Goal: Check status

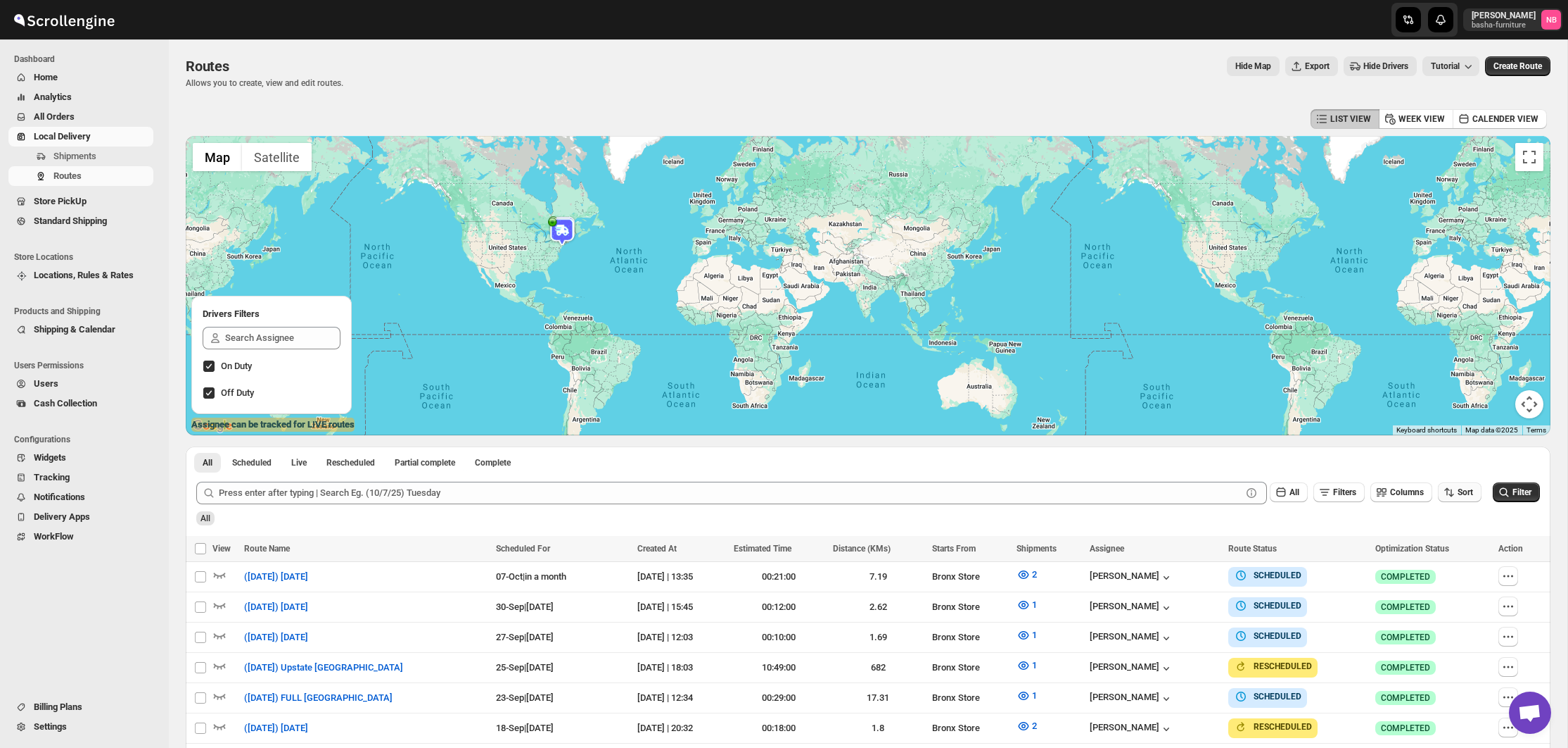
scroll to position [217, 0]
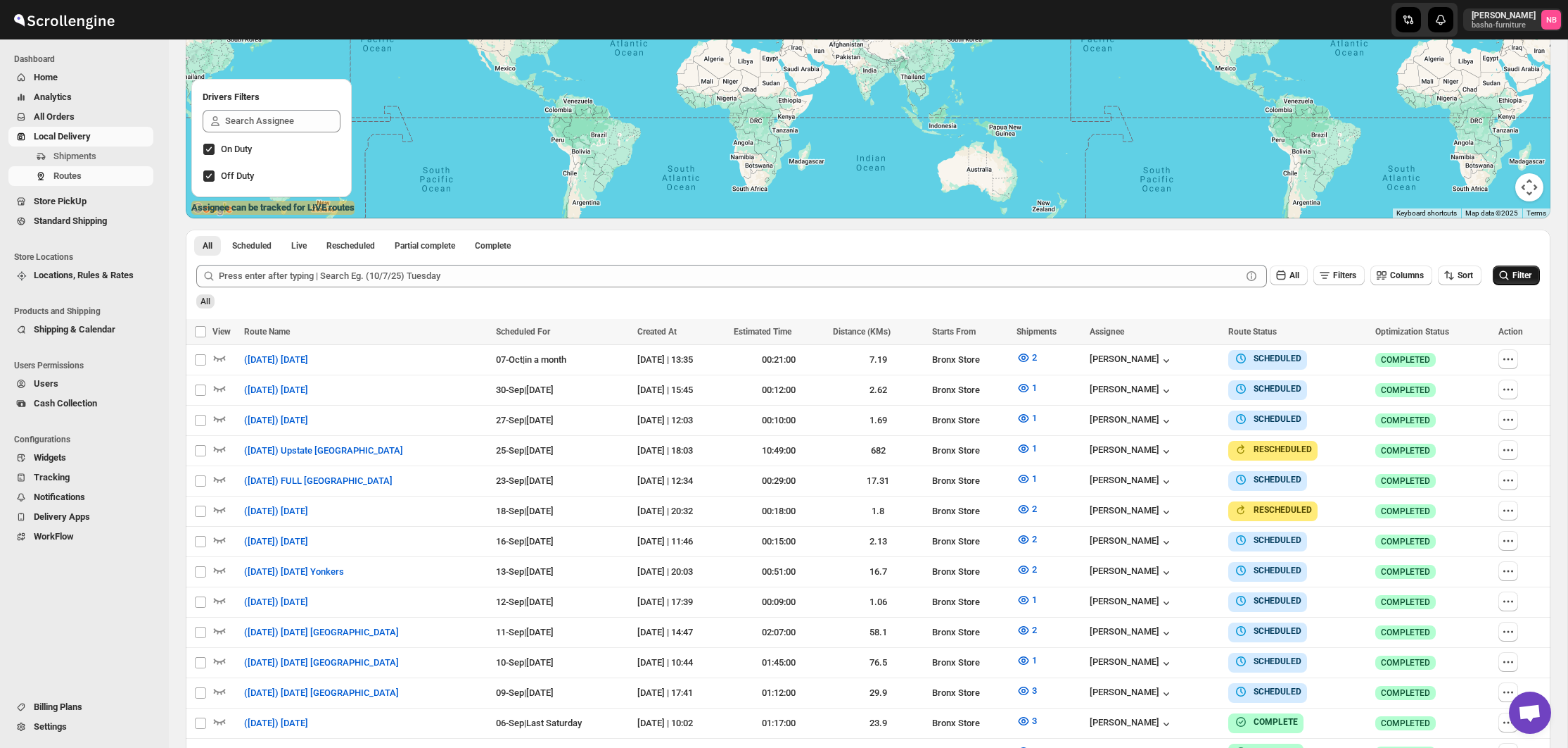
click at [1507, 280] on icon "submit" at bounding box center [1504, 275] width 14 height 14
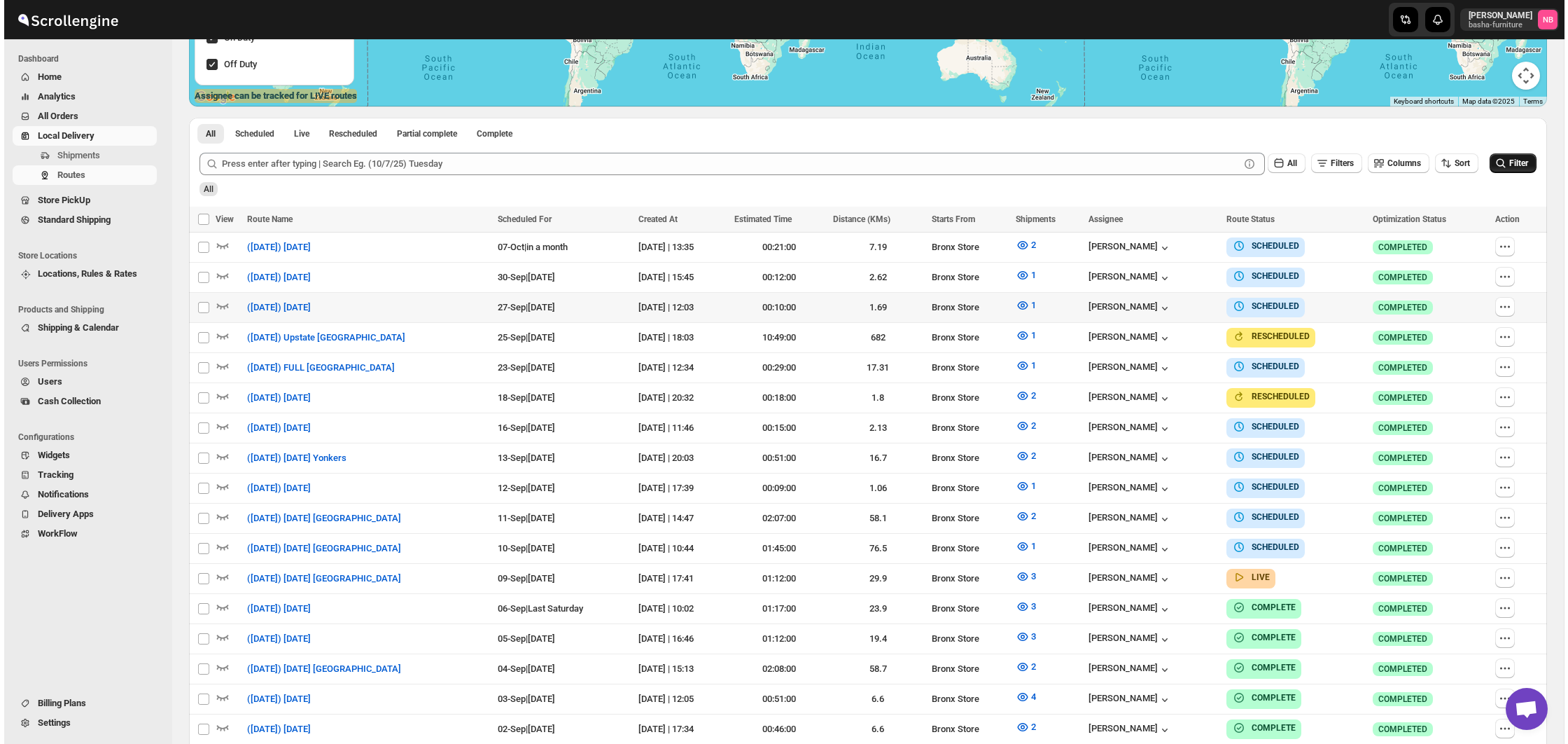
scroll to position [377, 0]
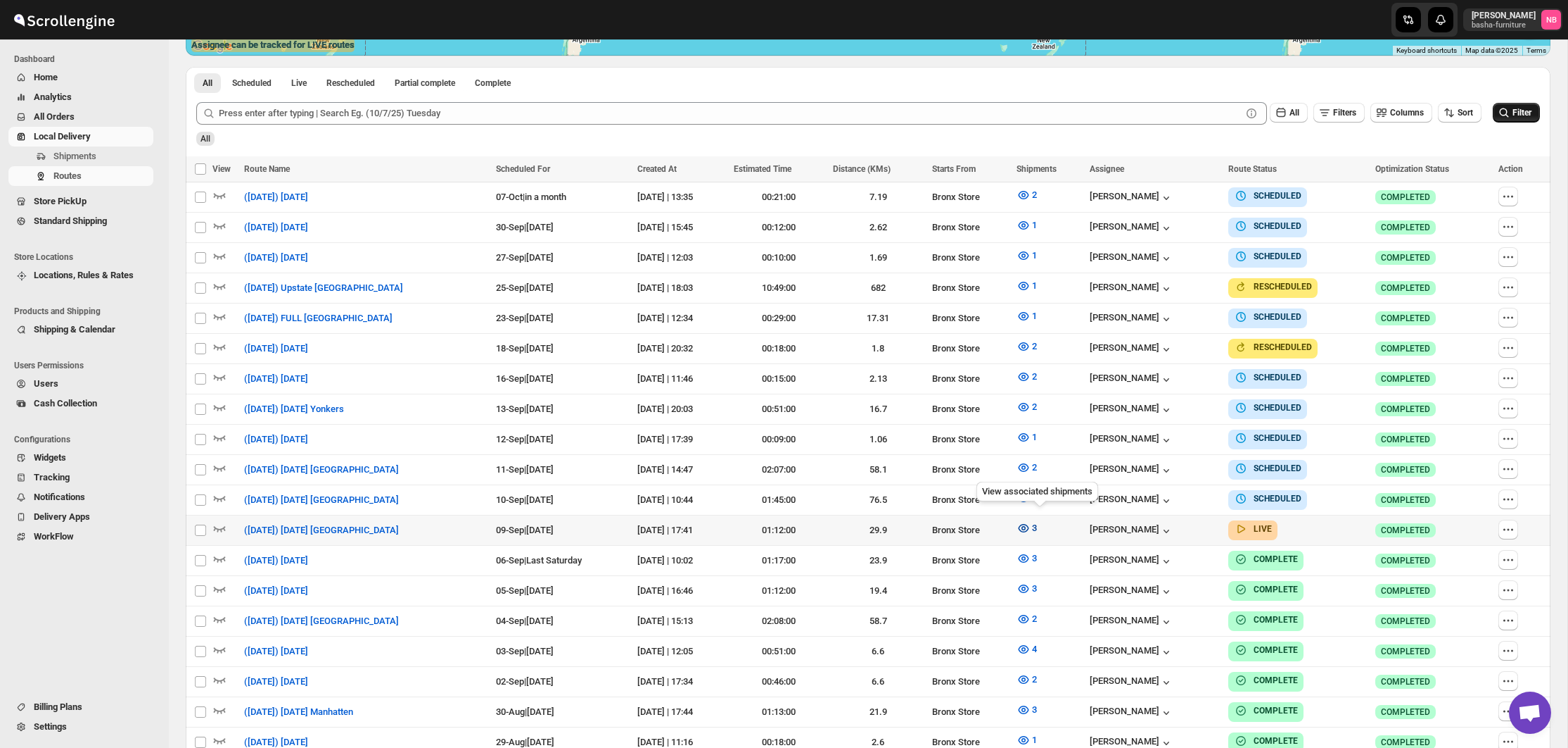
click at [1029, 524] on icon "button" at bounding box center [1024, 528] width 11 height 9
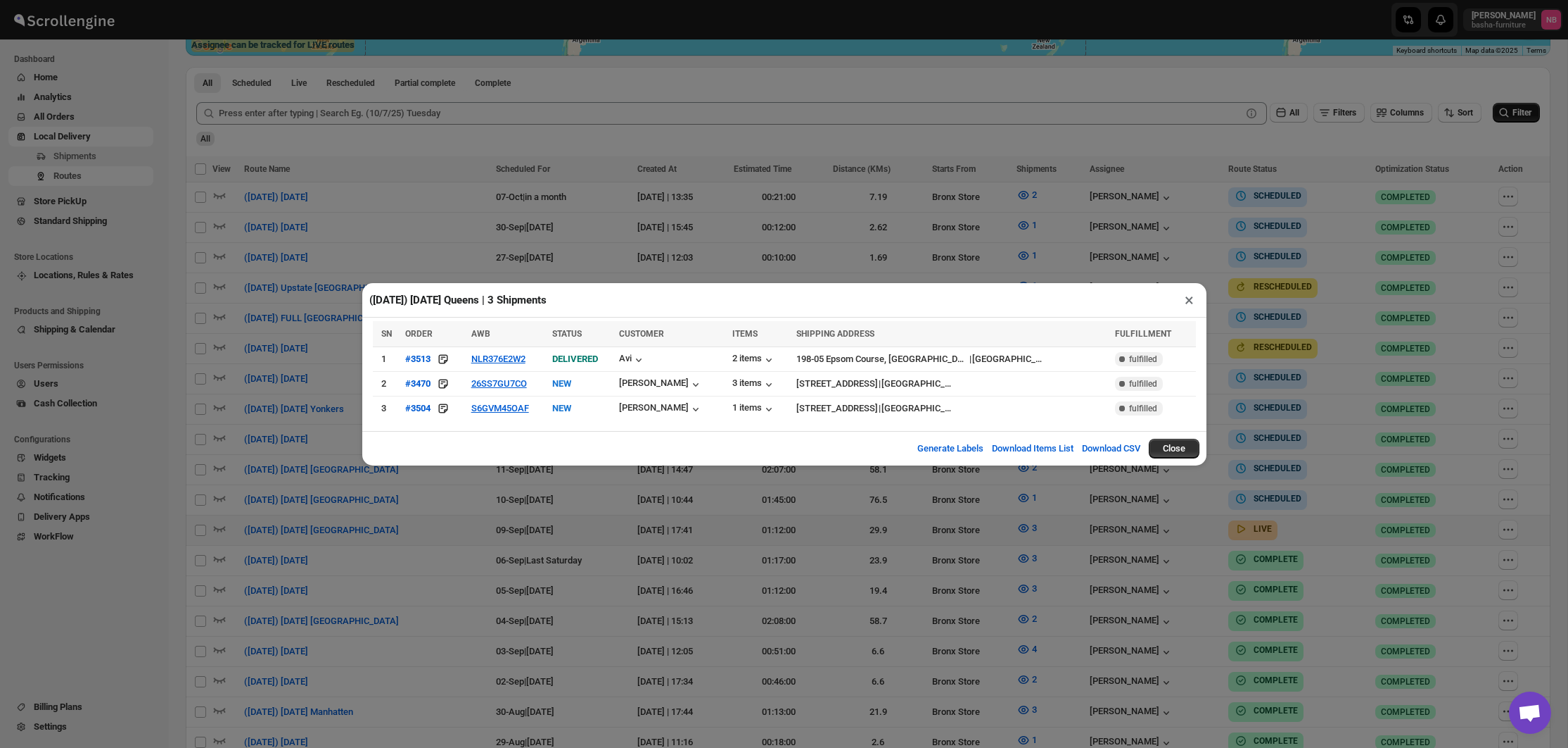
drag, startPoint x: 448, startPoint y: 474, endPoint x: 451, endPoint y: 464, distance: 10.4
click at [448, 474] on div "([DATE]) [DATE] [GEOGRAPHIC_DATA] | 3 Shipments × SN ORDER AWB STATUS CUSTOMER …" at bounding box center [784, 374] width 1568 height 748
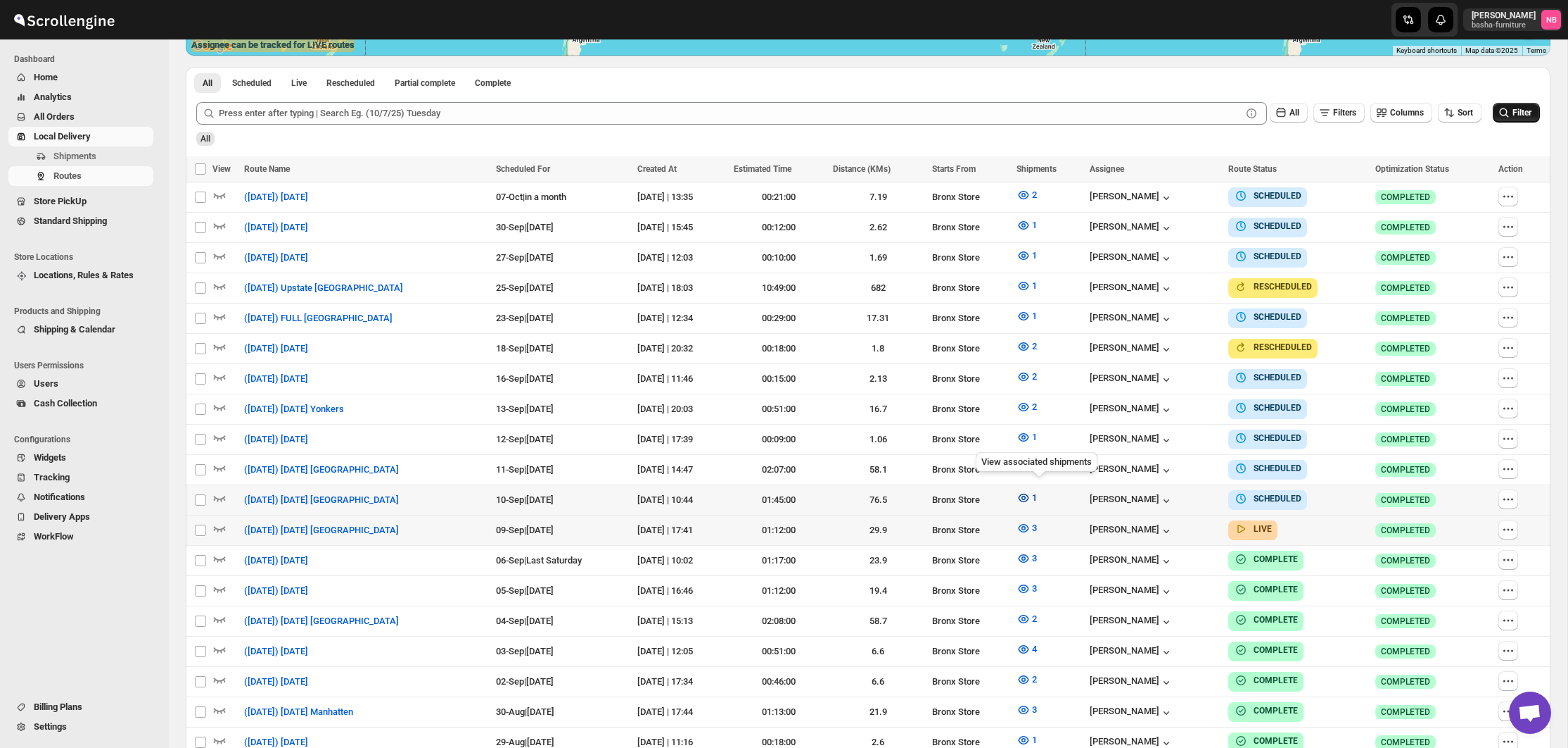
click at [1031, 494] on icon "button" at bounding box center [1023, 497] width 14 height 14
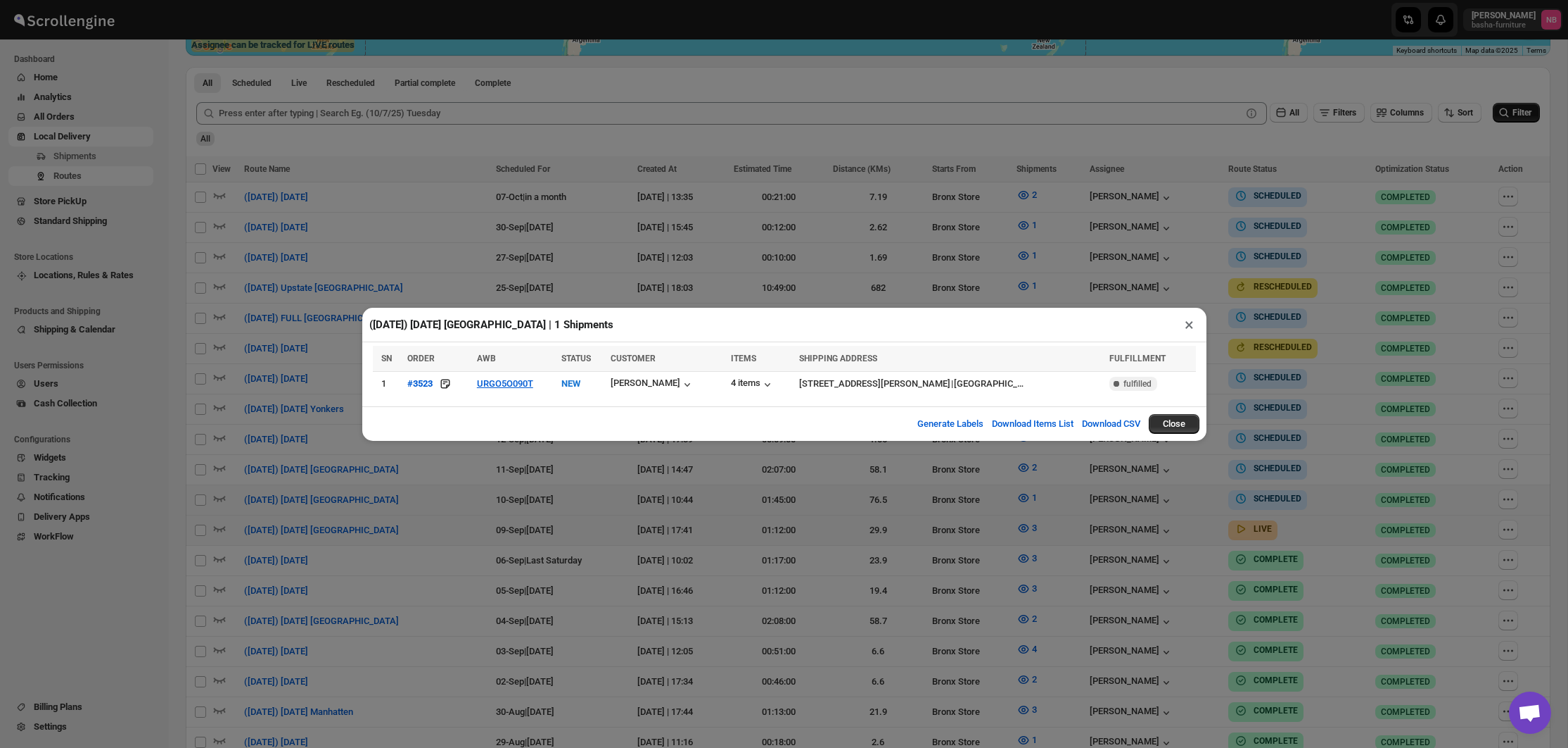
click at [518, 480] on div "([DATE]) [DATE] [GEOGRAPHIC_DATA] | 1 Shipments × SN ORDER AWB STATUS CUSTOMER …" at bounding box center [784, 374] width 1568 height 748
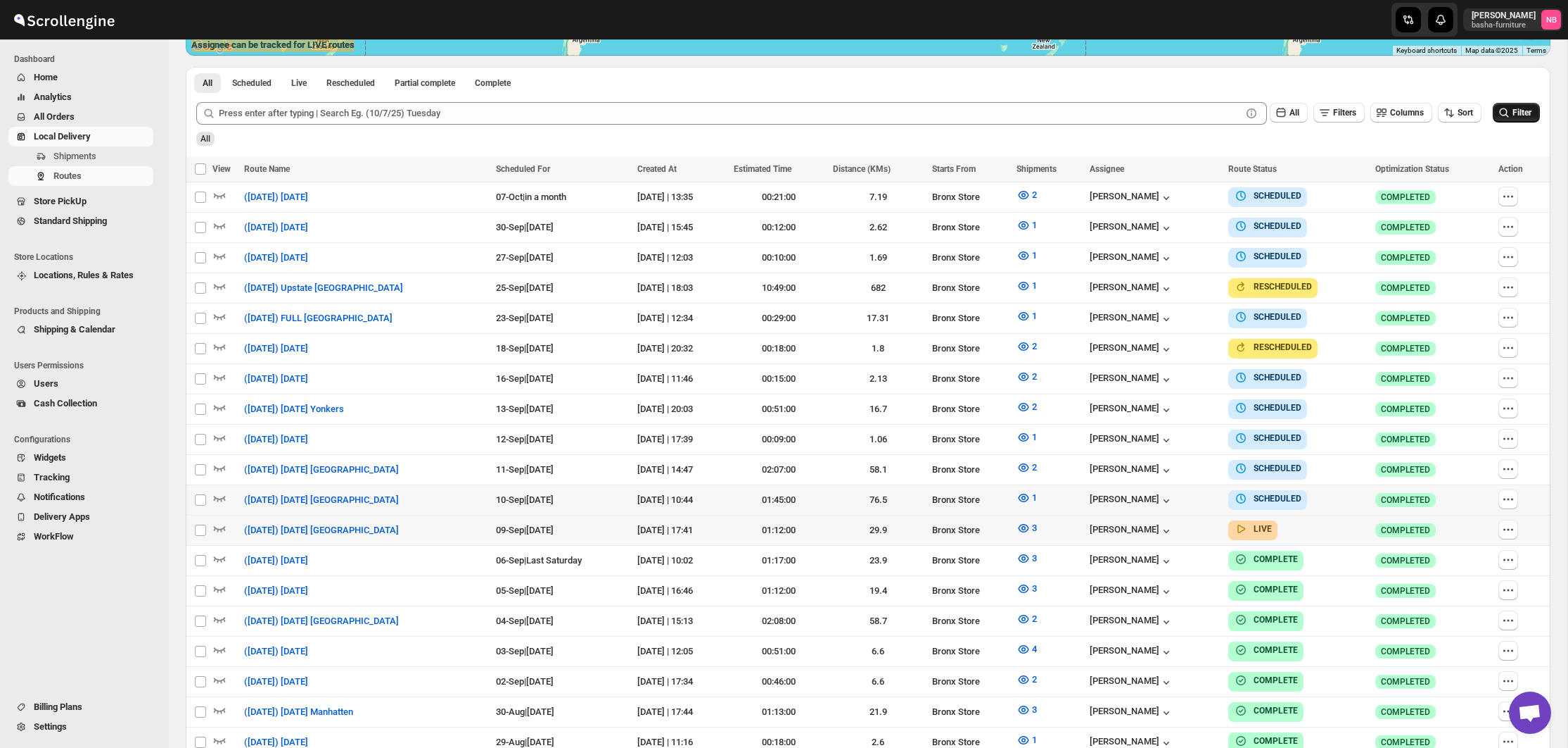
click at [1530, 115] on span "Filter" at bounding box center [1522, 113] width 19 height 10
click at [1037, 523] on span "3" at bounding box center [1034, 528] width 5 height 11
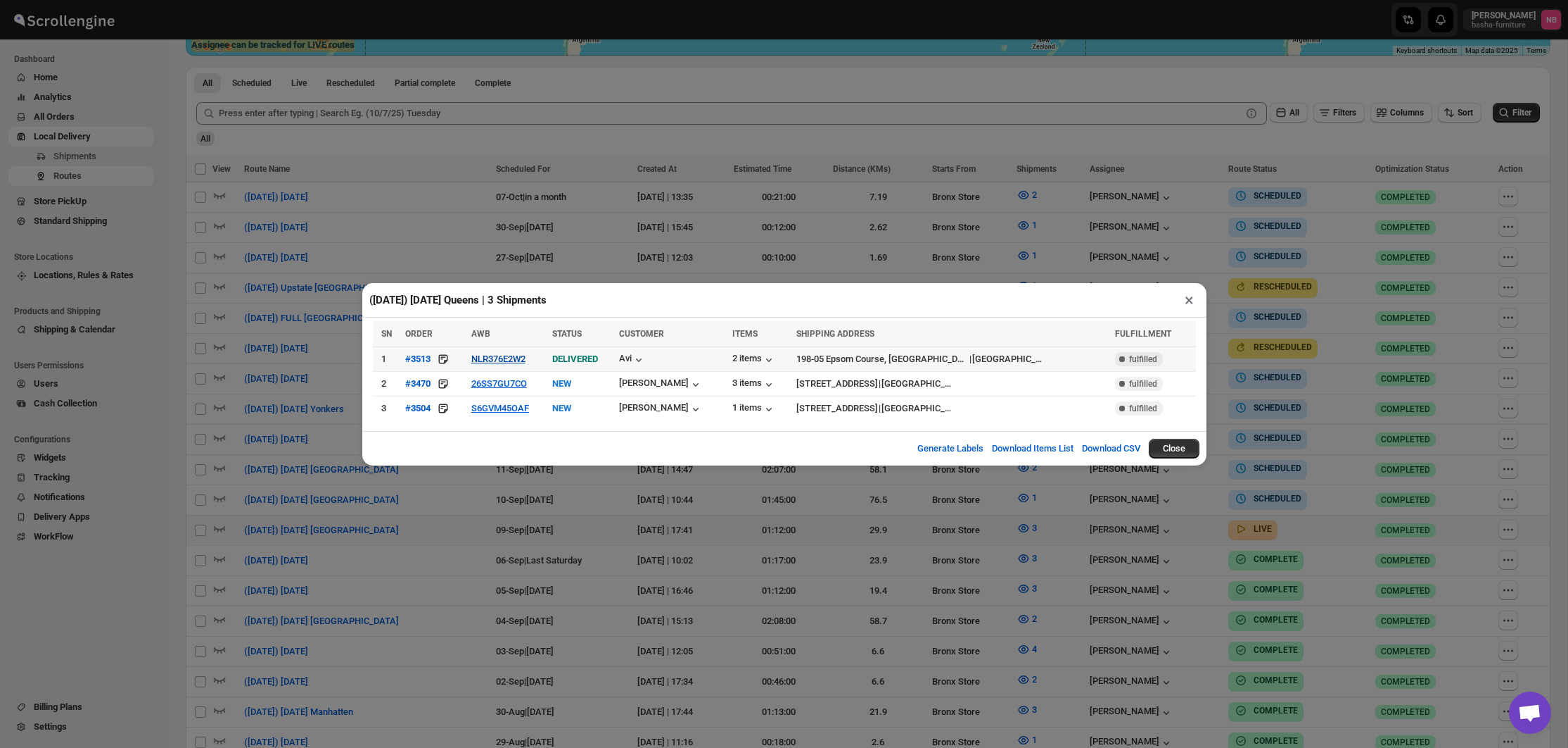
click at [524, 359] on button "NLR376E2W2" at bounding box center [498, 358] width 54 height 11
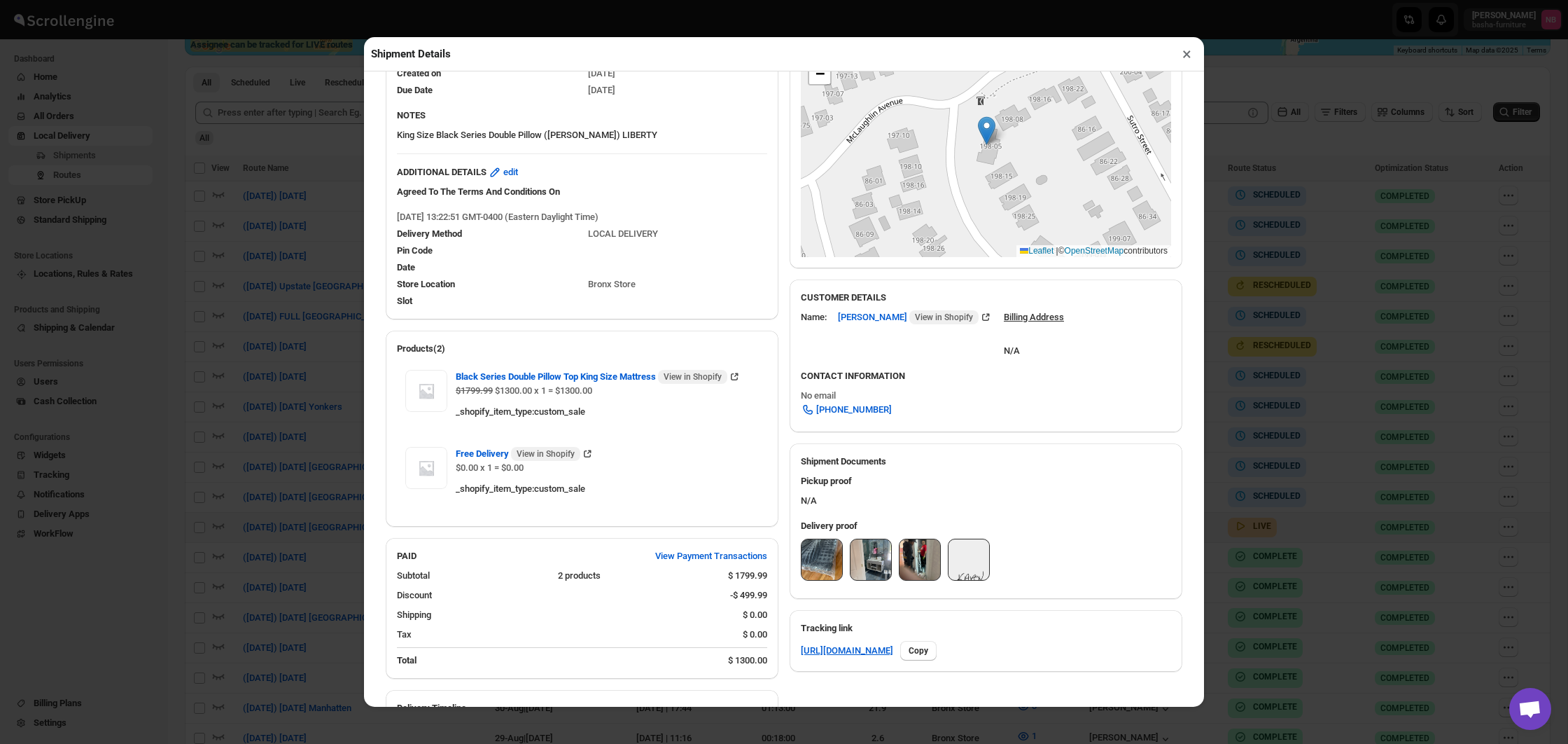
scroll to position [318, 0]
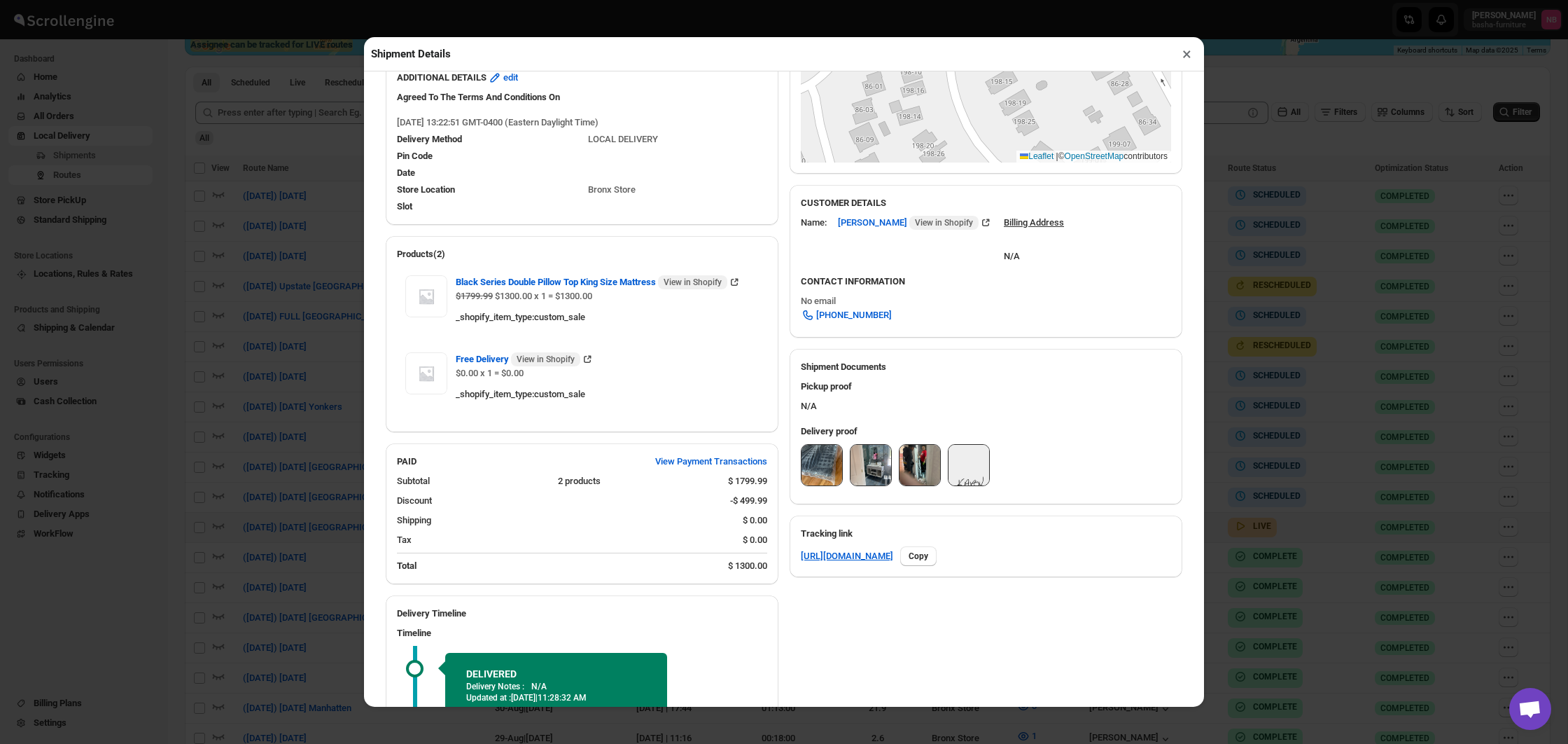
click at [1291, 470] on div "Shipment Details × #3513 Awb : NLR376E2W2 DATE [DATE] | 13:23 Success DELIVERED…" at bounding box center [784, 372] width 1568 height 744
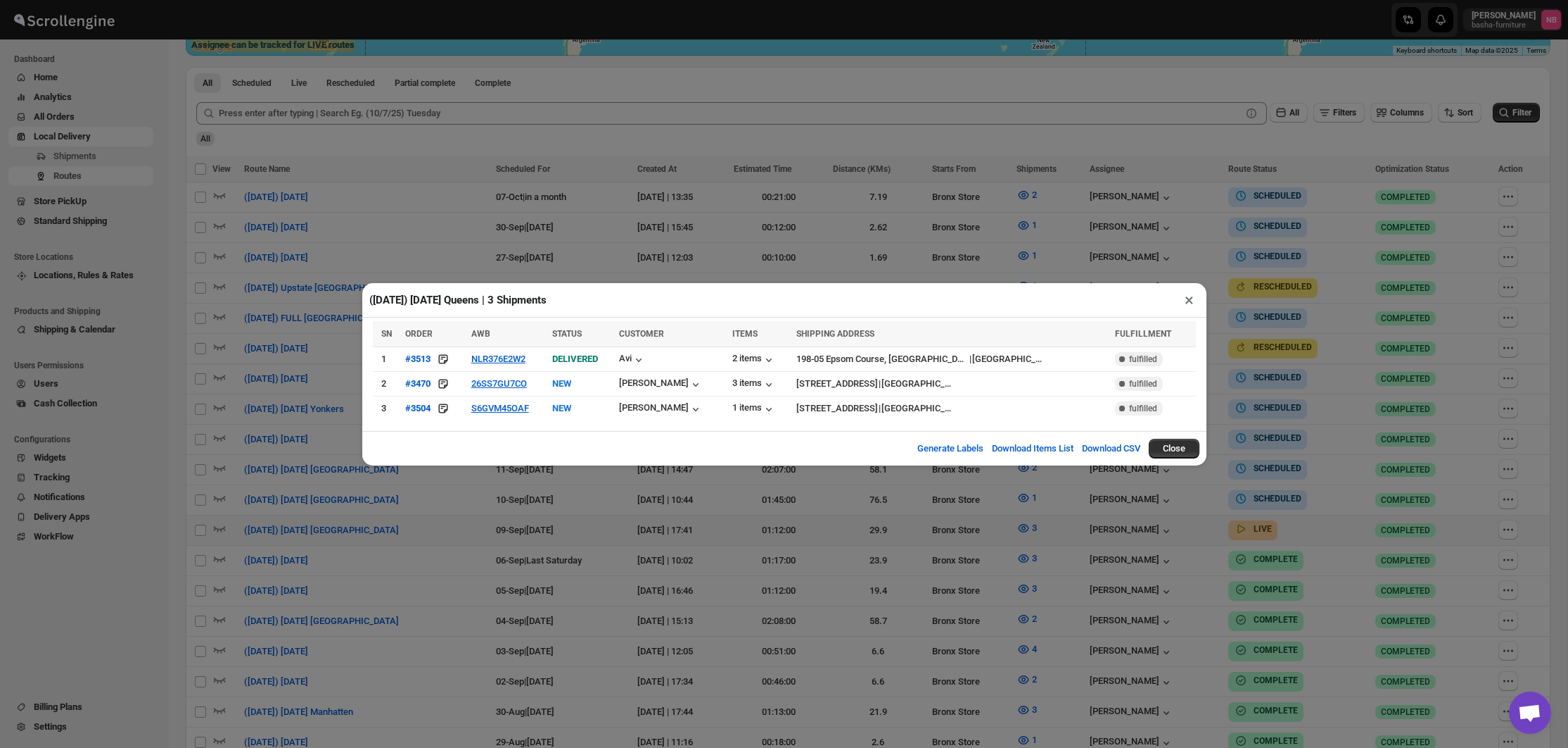
click at [757, 125] on div "([DATE]) [DATE] [GEOGRAPHIC_DATA] | 3 Shipments × SN ORDER AWB STATUS CUSTOMER …" at bounding box center [784, 374] width 1568 height 748
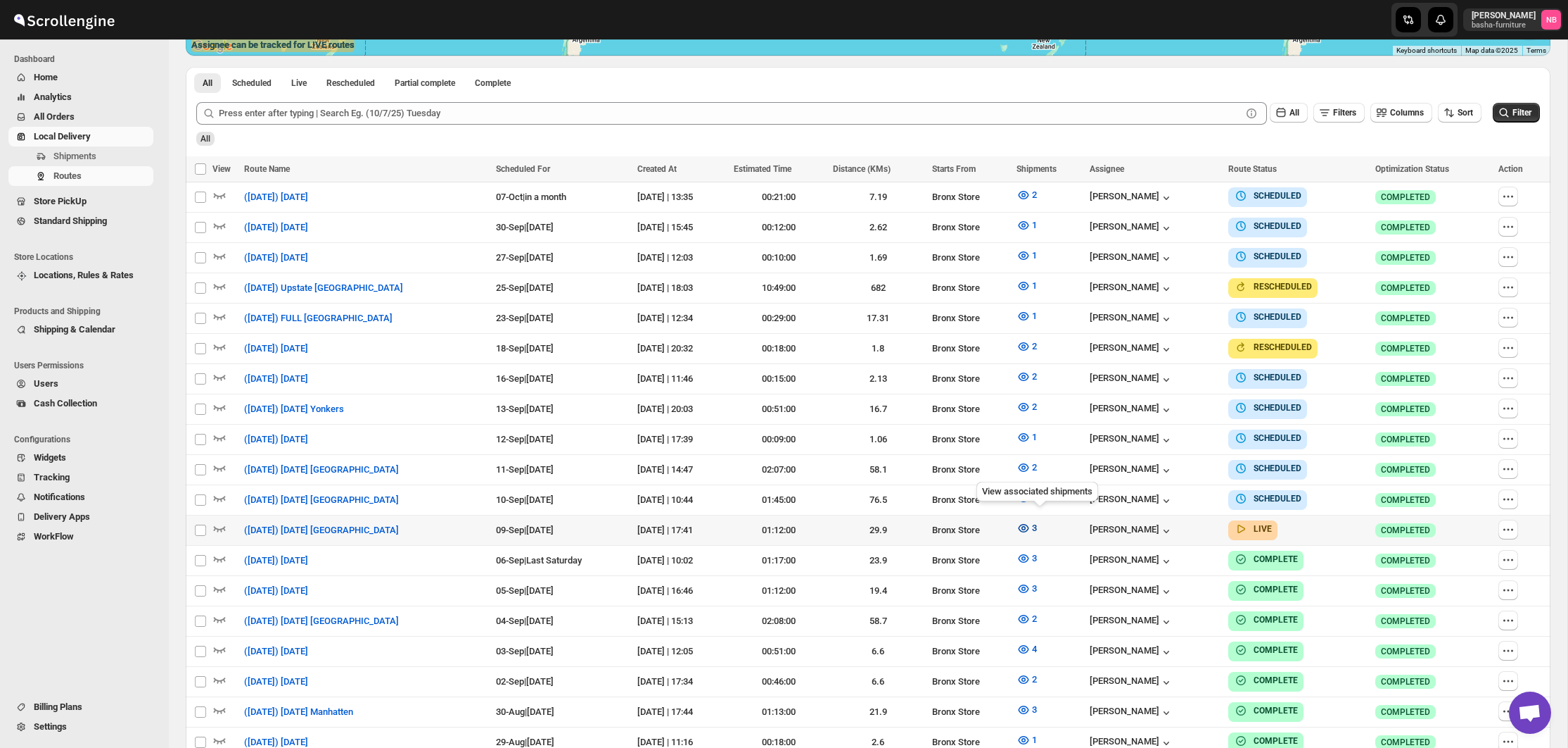
click at [1031, 522] on icon "button" at bounding box center [1023, 528] width 14 height 14
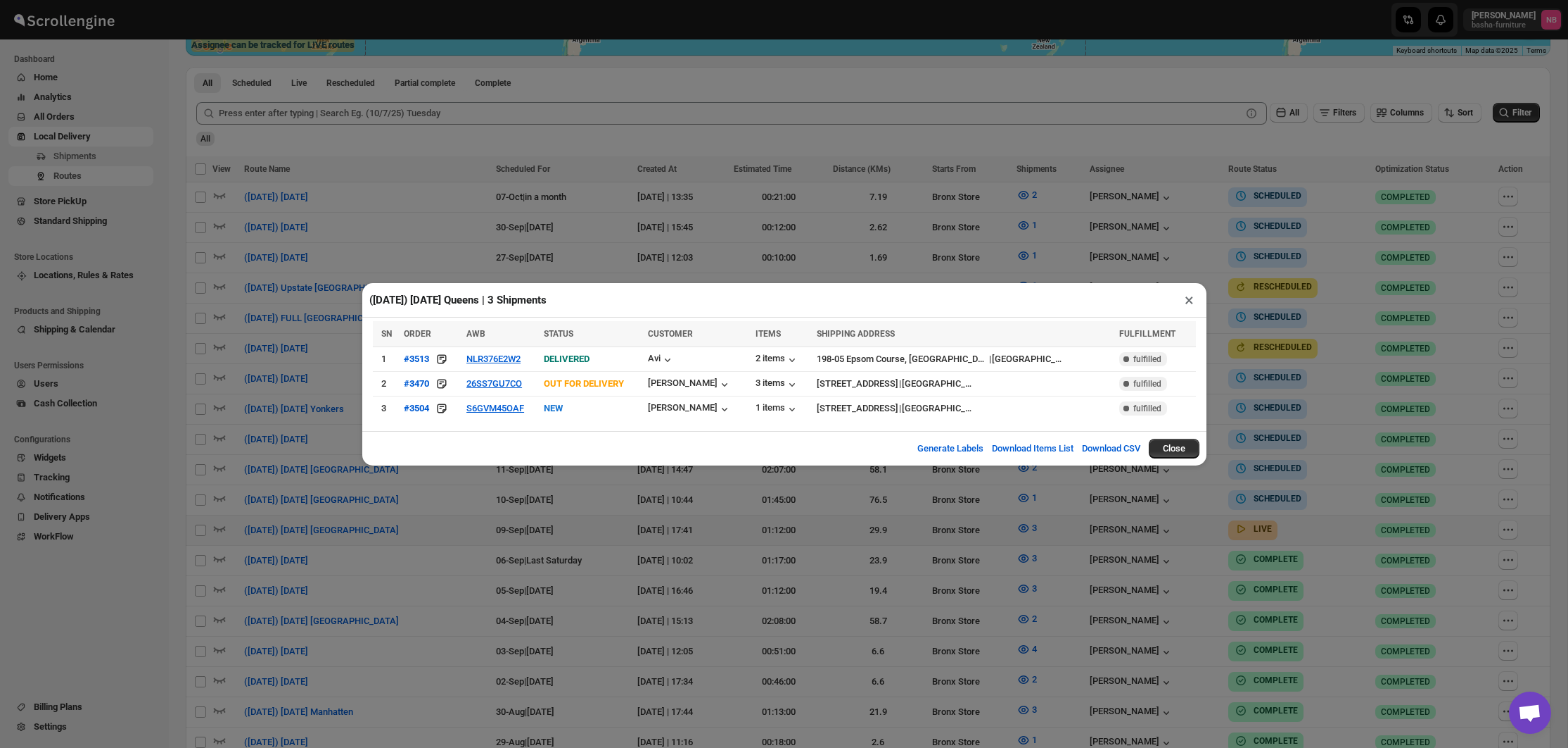
click at [604, 507] on div "([DATE]) [DATE] [GEOGRAPHIC_DATA] | 3 Shipments × SN ORDER AWB STATUS CUSTOMER …" at bounding box center [784, 374] width 1568 height 748
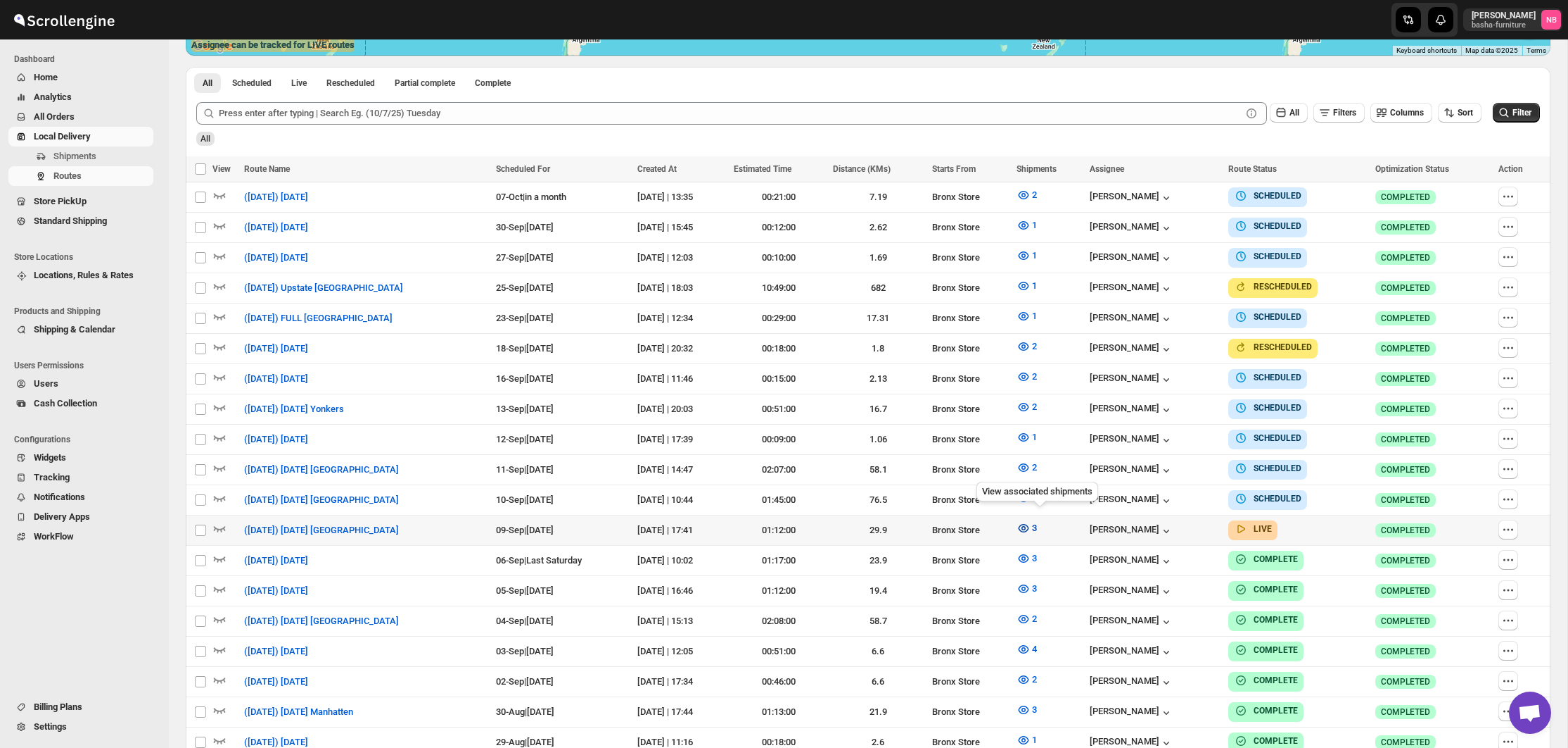
click at [1031, 521] on icon "button" at bounding box center [1023, 528] width 14 height 14
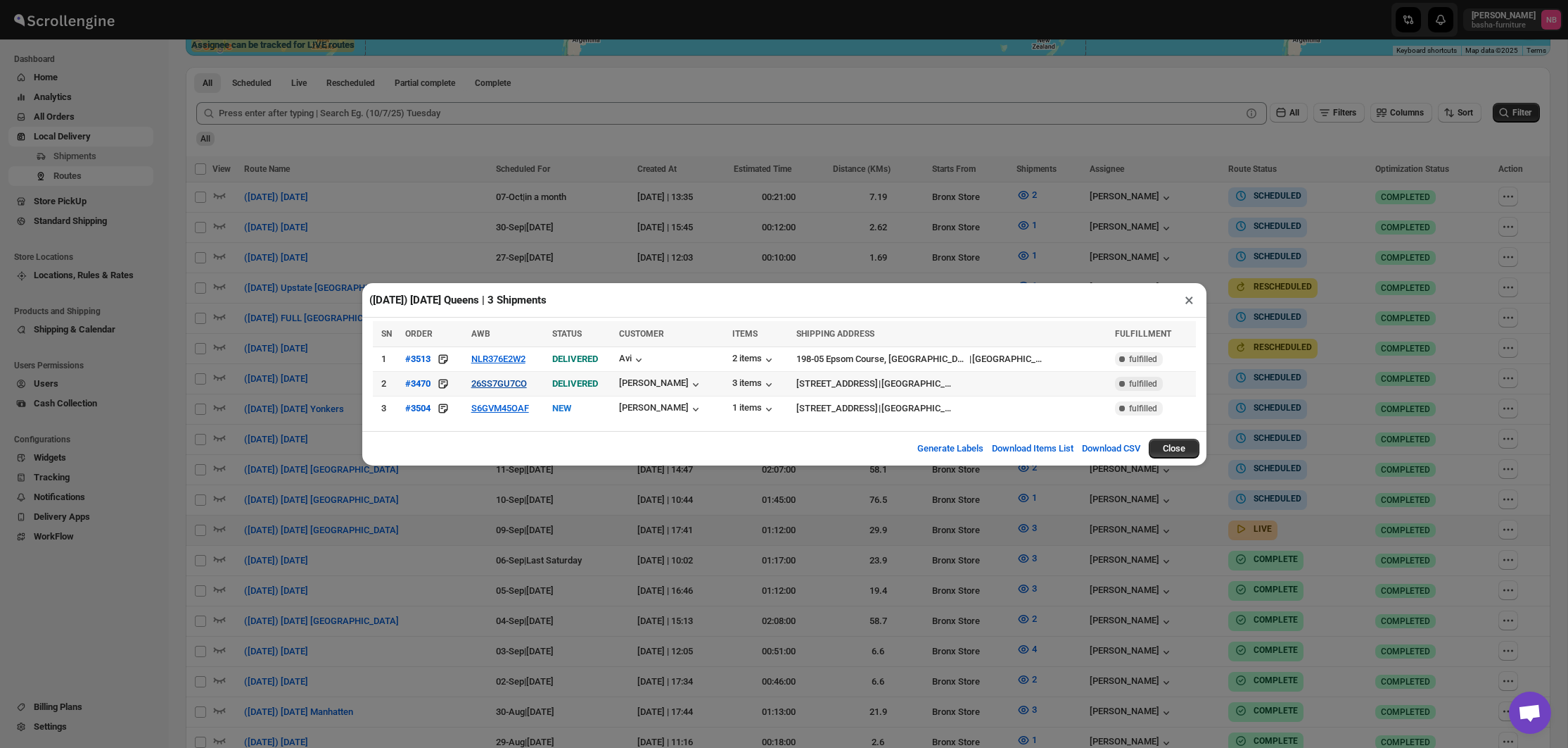
click at [518, 388] on button "26SS7GU7CO" at bounding box center [499, 383] width 56 height 11
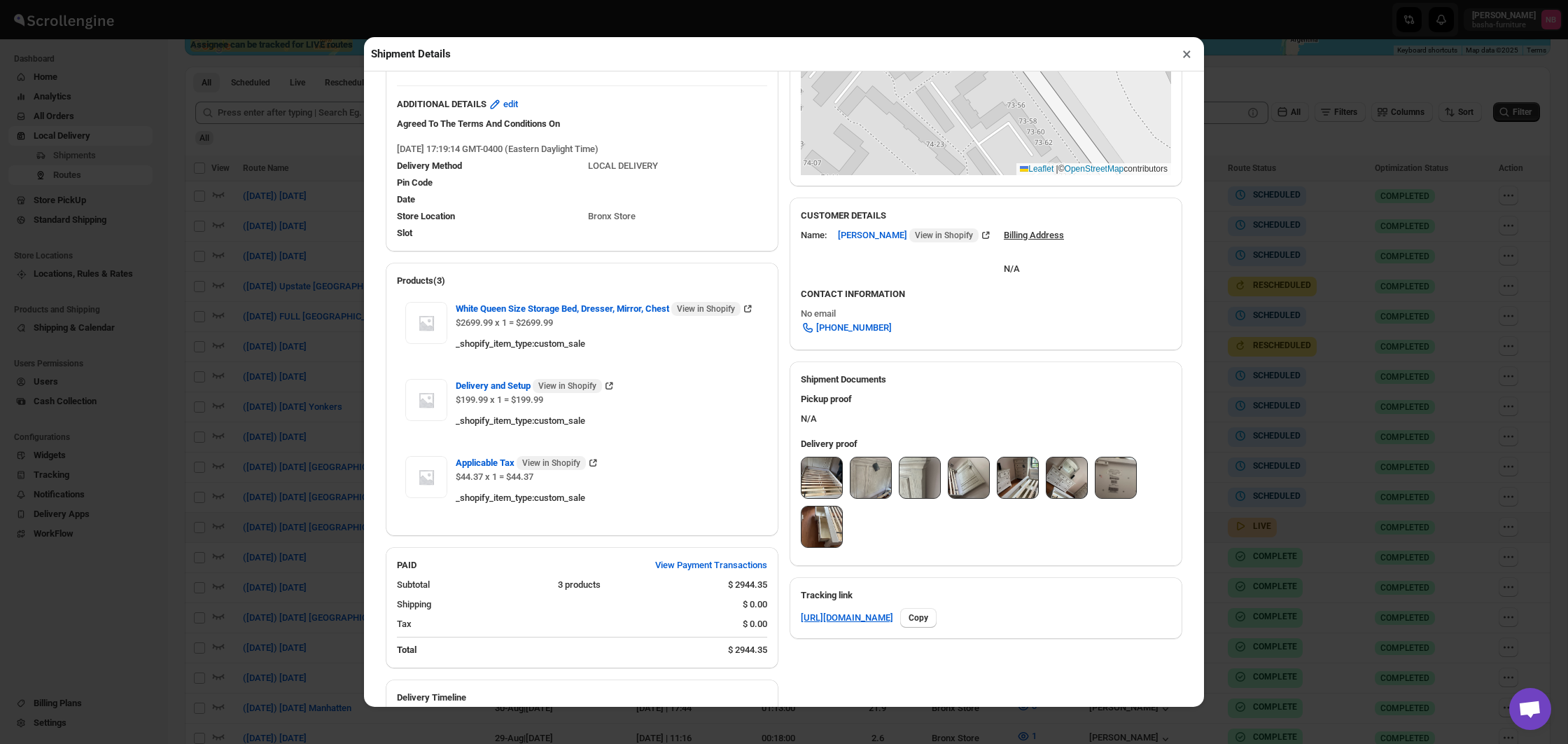
scroll to position [327, 0]
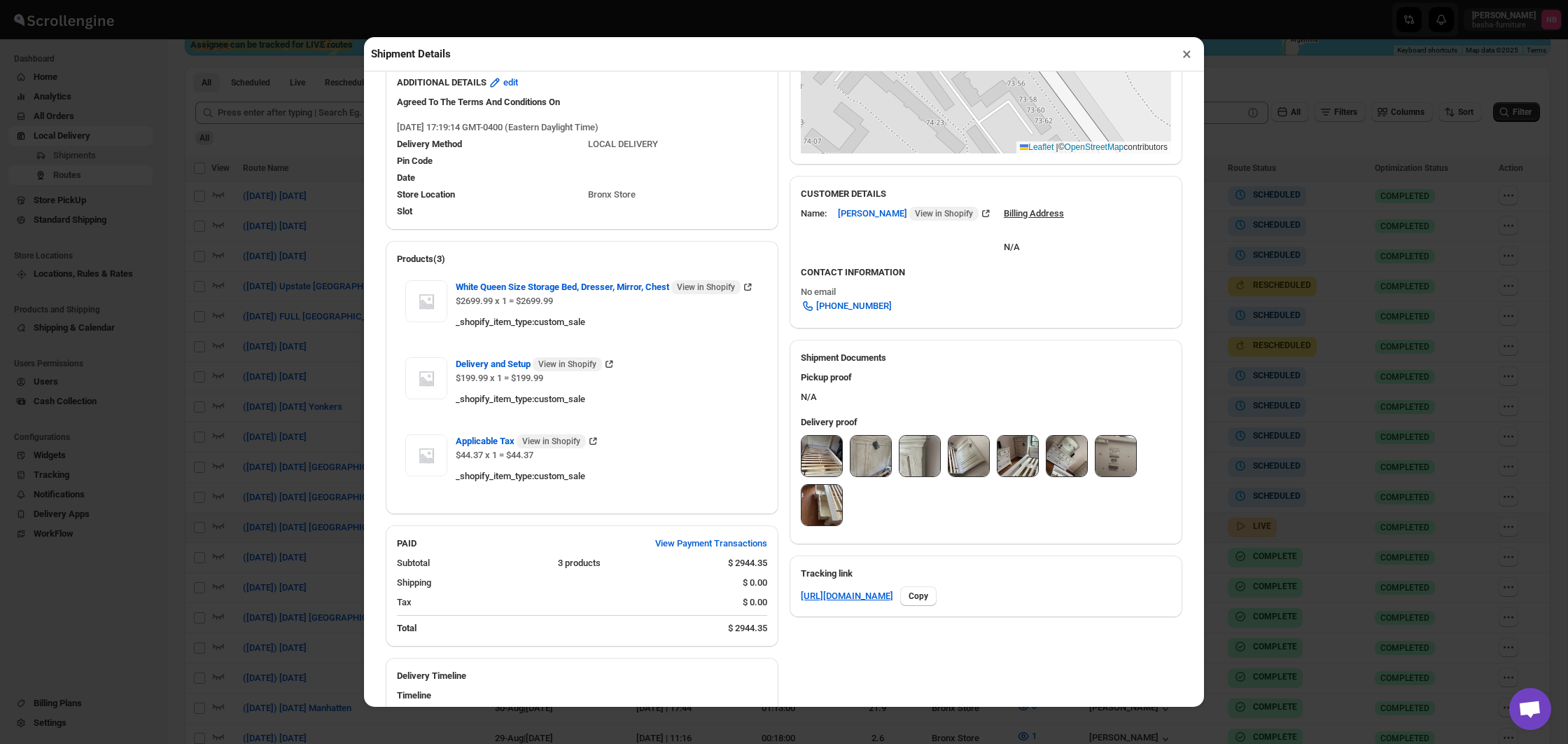
click at [815, 454] on img at bounding box center [821, 456] width 40 height 40
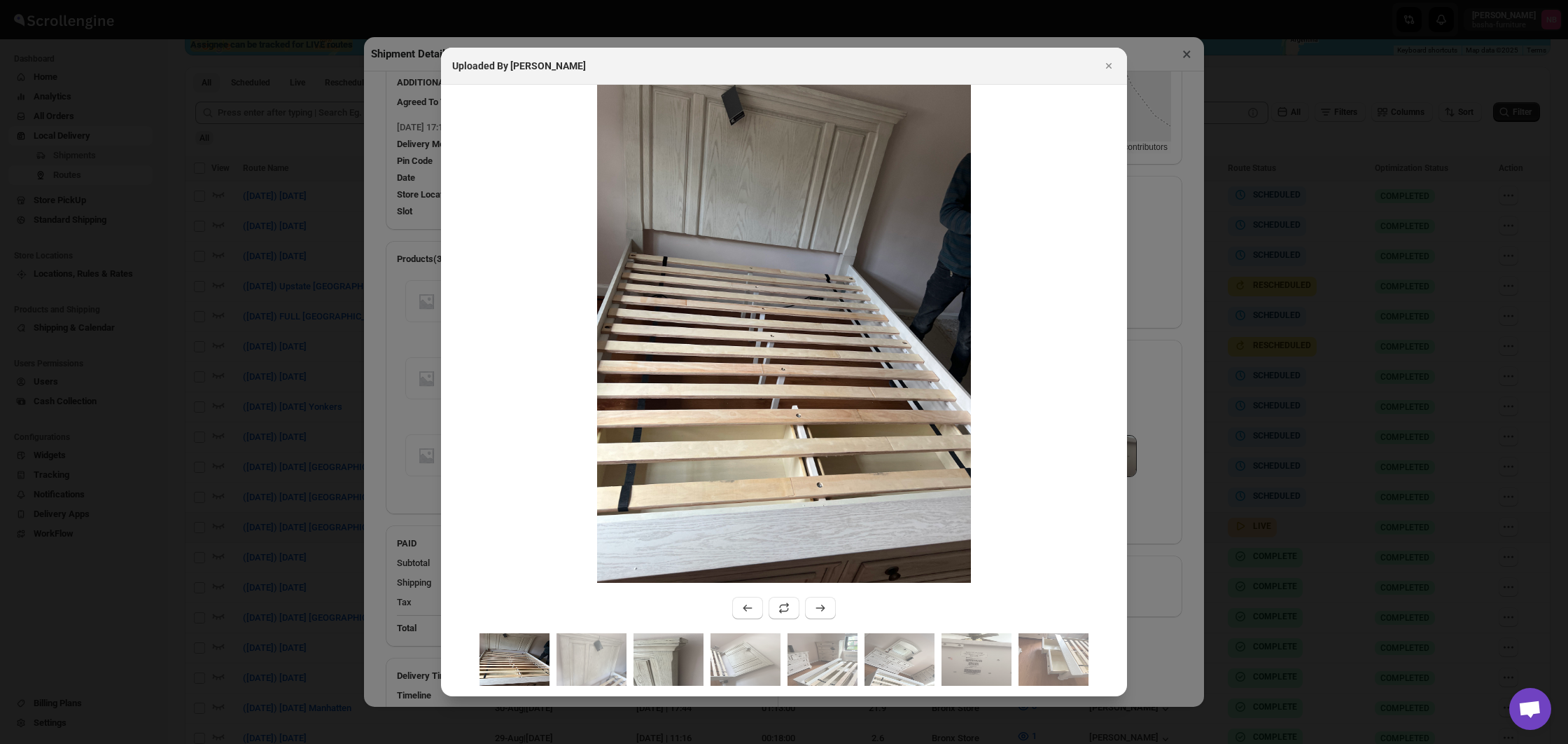
click at [686, 656] on img ":r18nl:" at bounding box center [668, 659] width 70 height 52
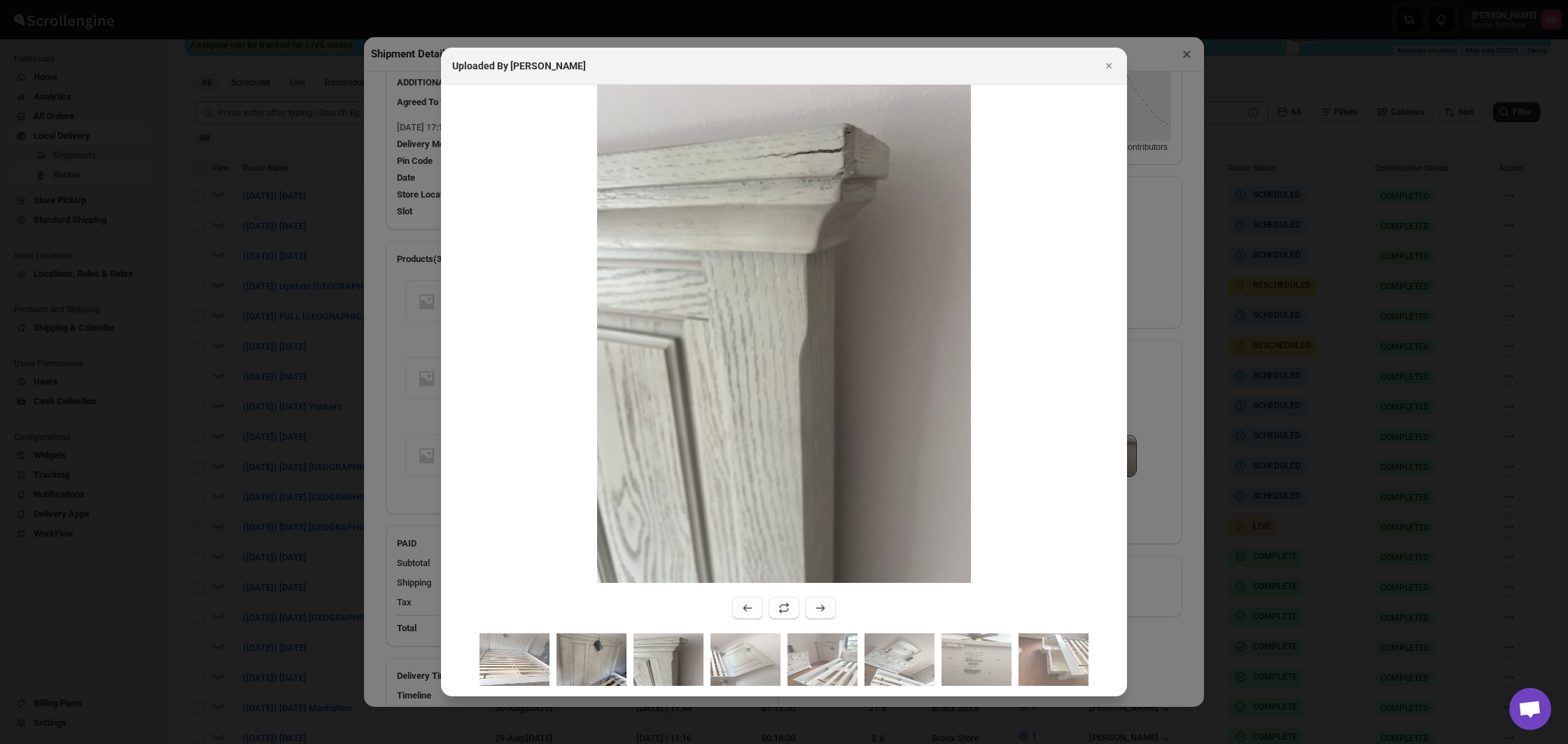
click at [614, 657] on img ":r18nl:" at bounding box center [591, 659] width 70 height 52
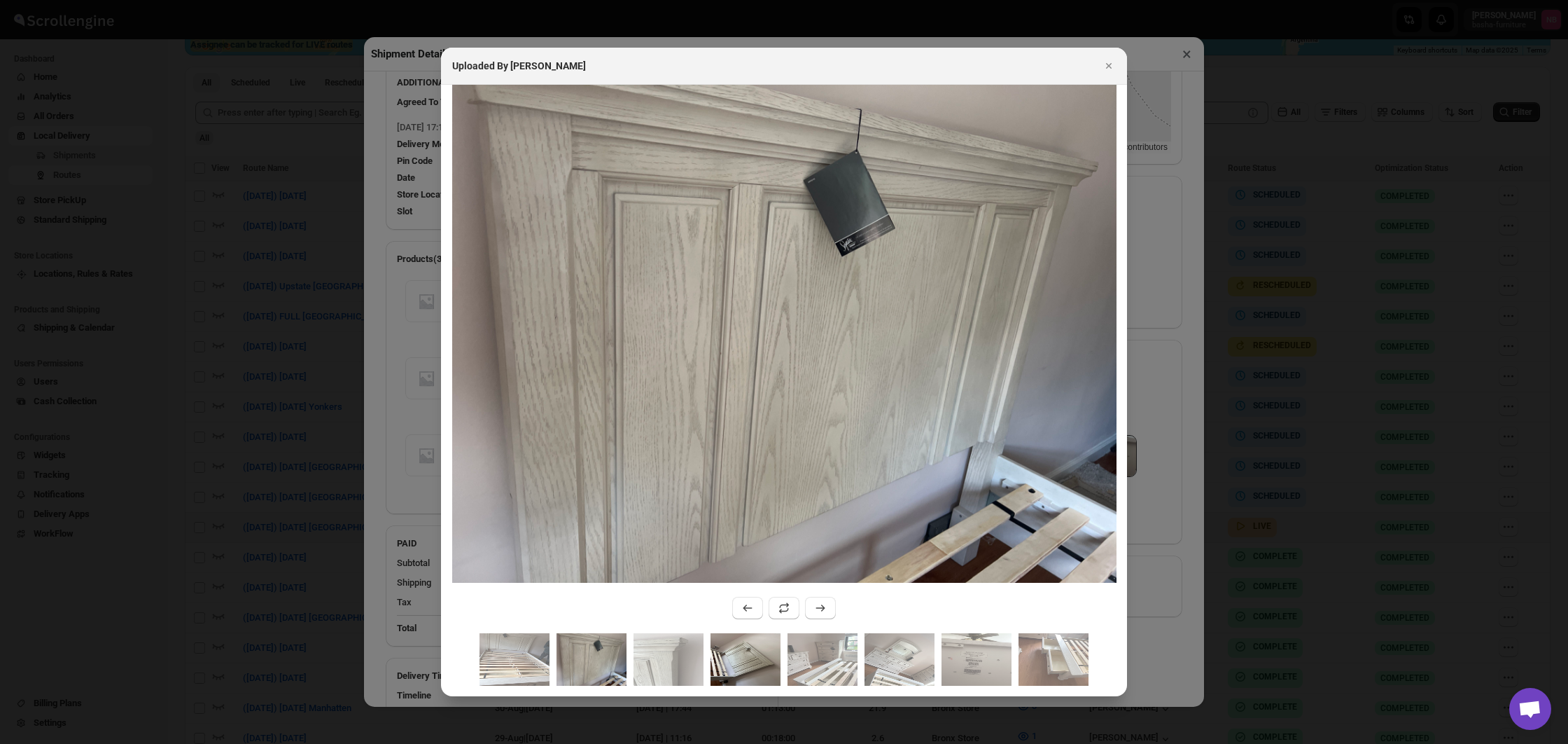
click at [760, 661] on img ":r18nl:" at bounding box center [745, 659] width 70 height 52
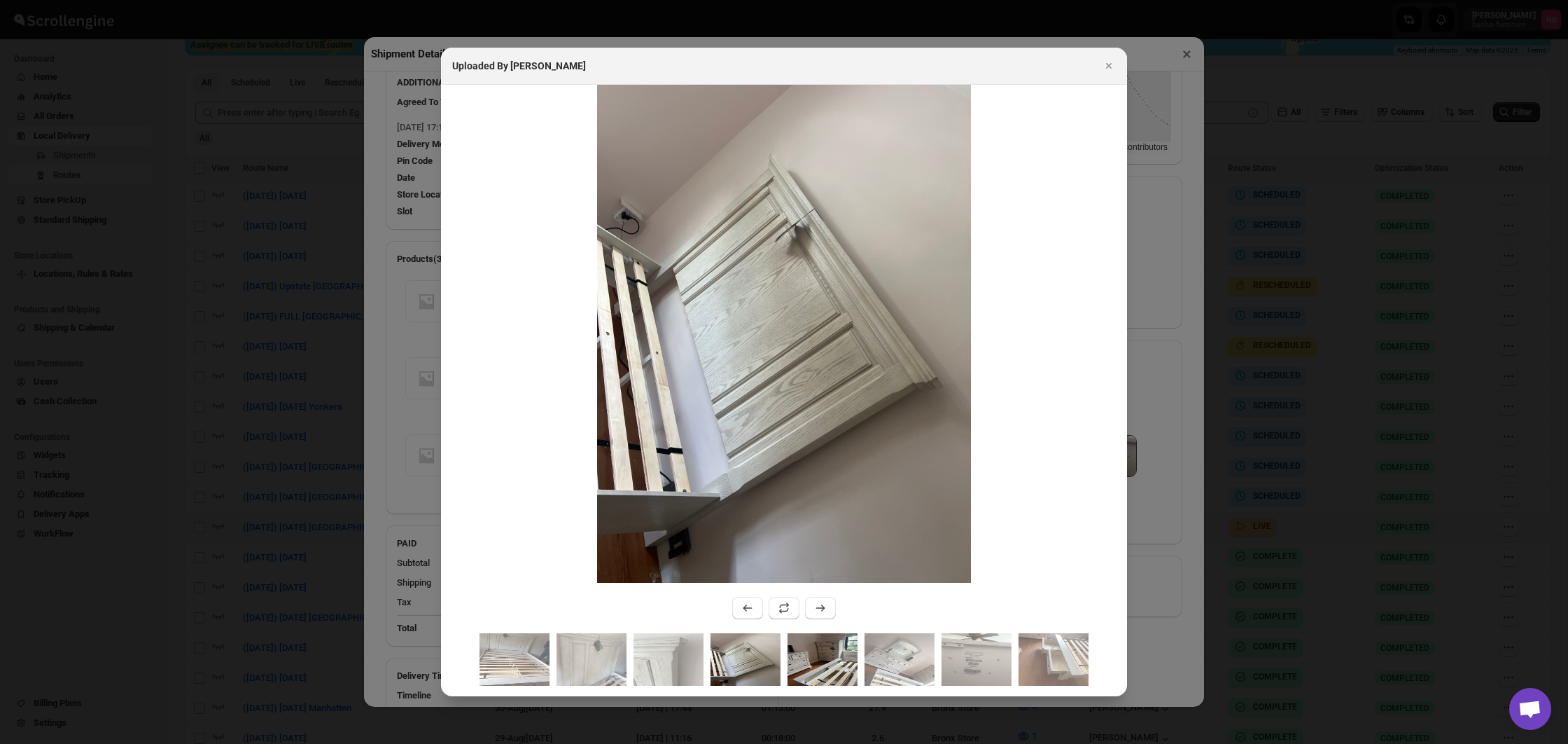
click at [822, 663] on img ":r18nl:" at bounding box center [822, 659] width 70 height 52
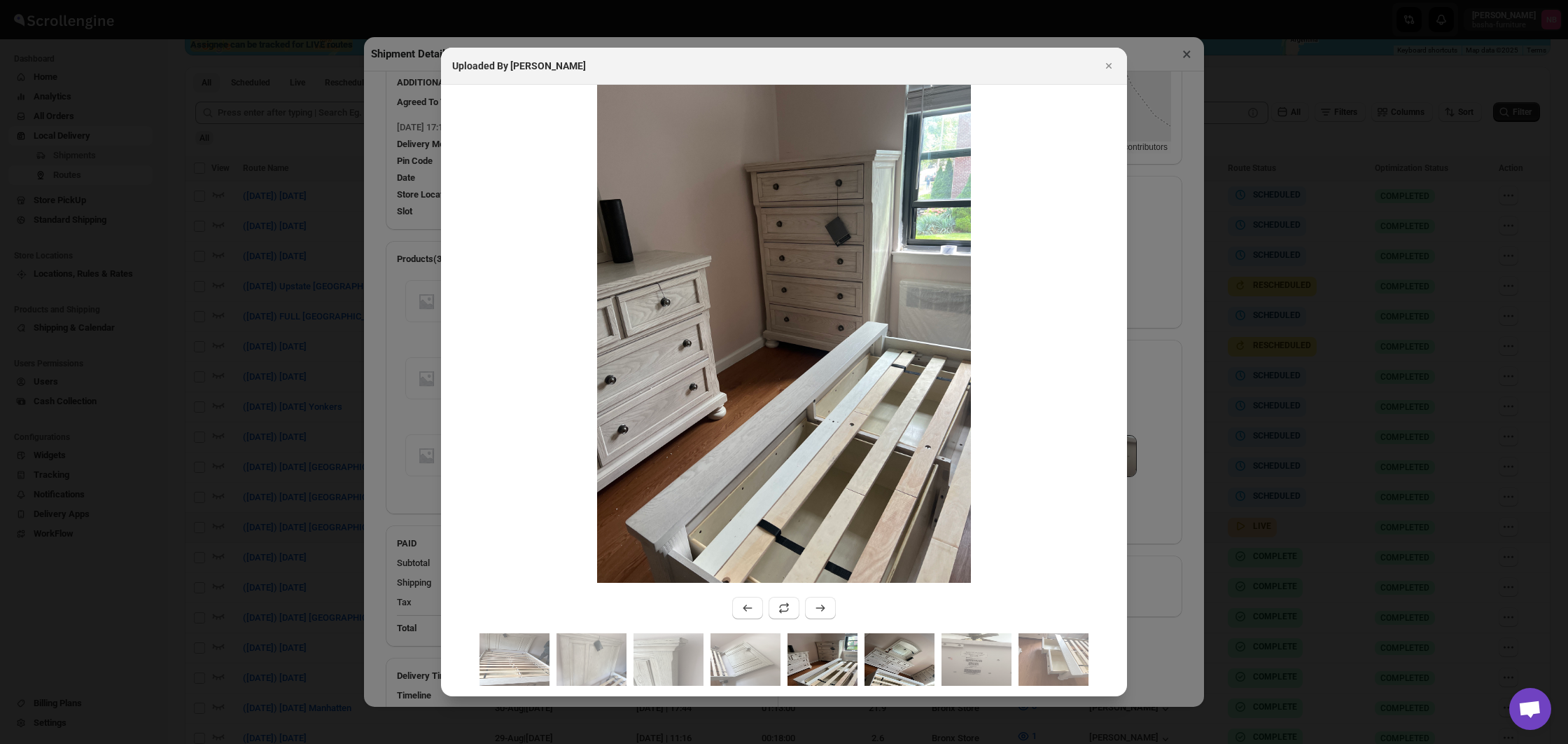
click at [890, 651] on img ":r18nl:" at bounding box center [899, 659] width 70 height 52
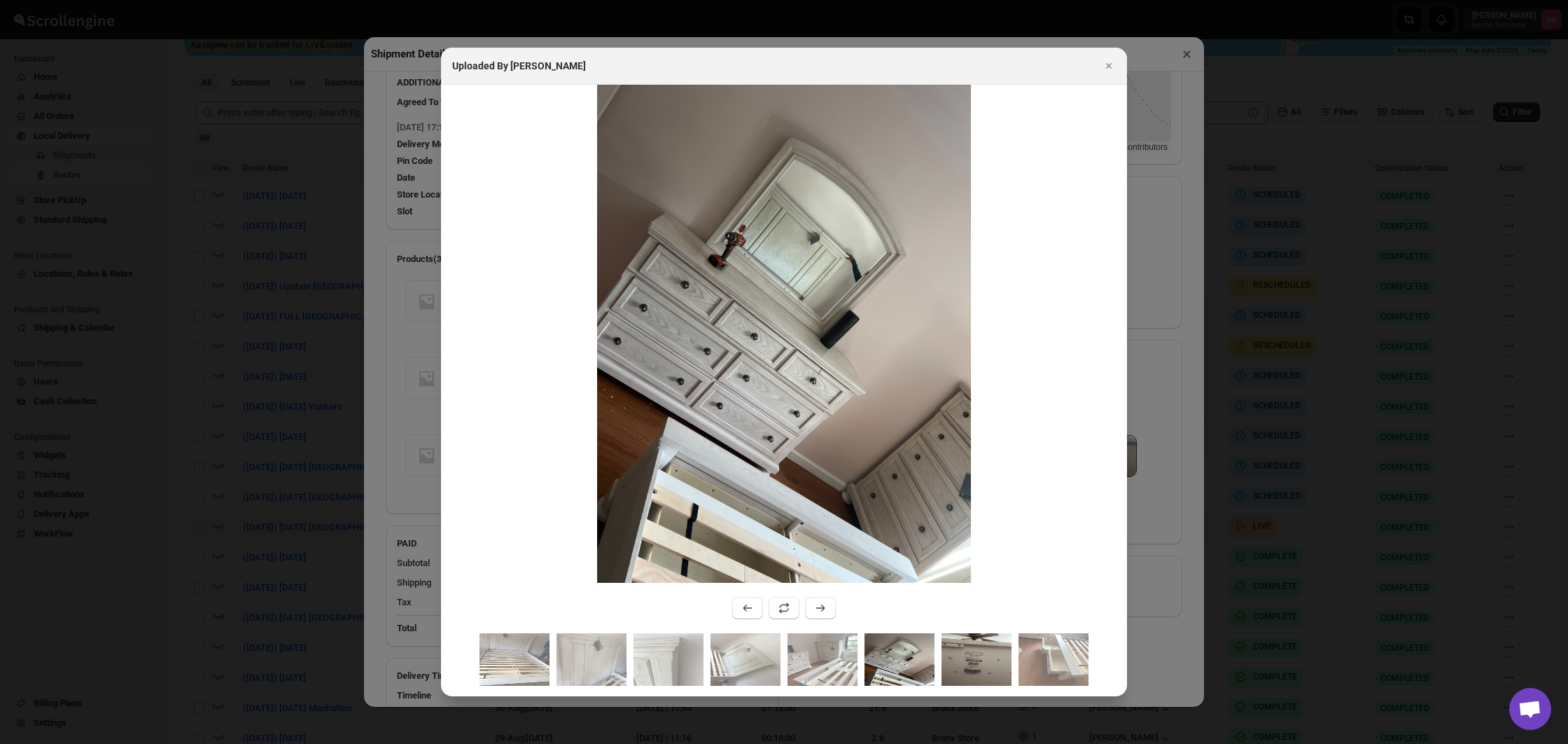
click at [970, 656] on img ":r18nl:" at bounding box center [976, 659] width 70 height 52
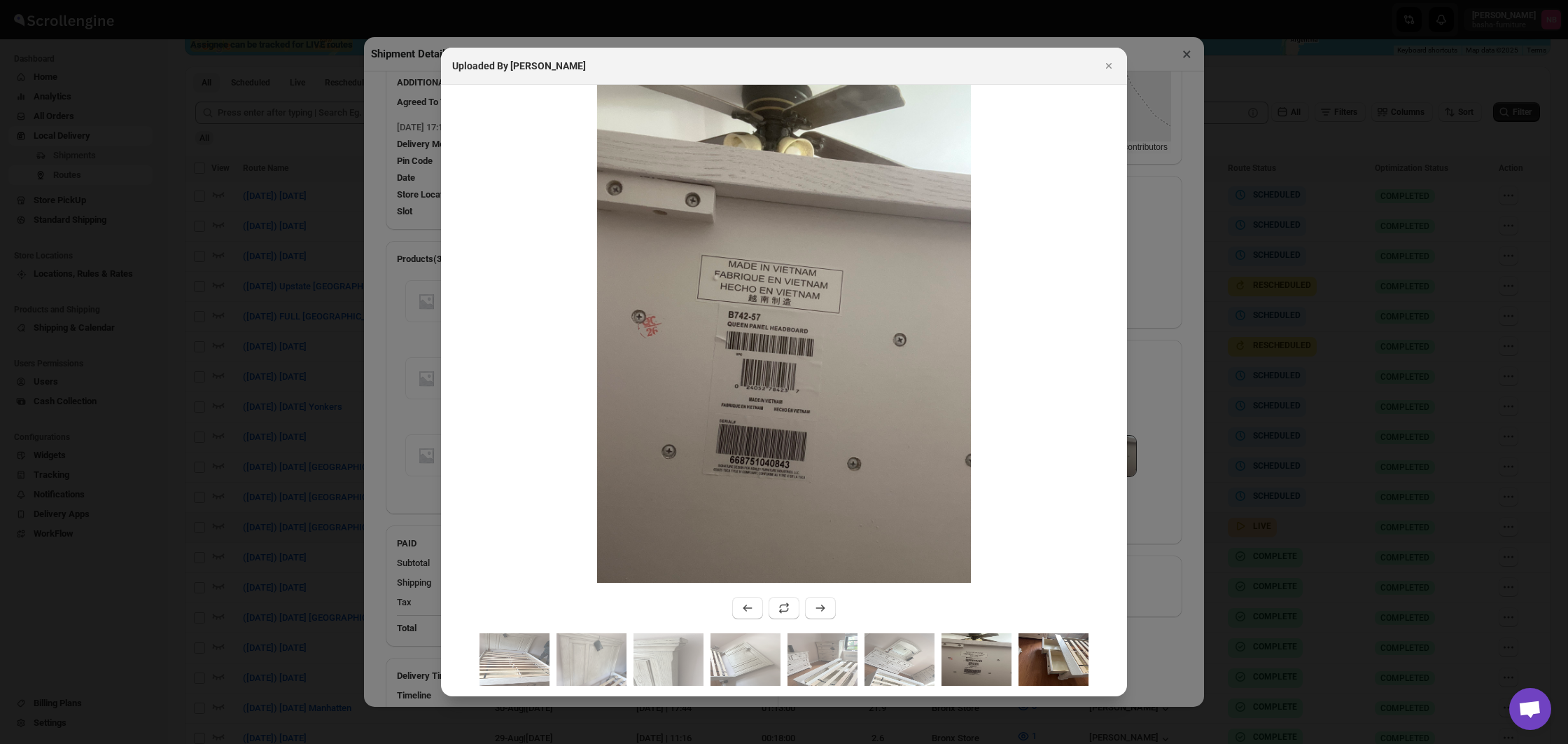
click at [1048, 656] on img ":r18nl:" at bounding box center [1053, 659] width 70 height 52
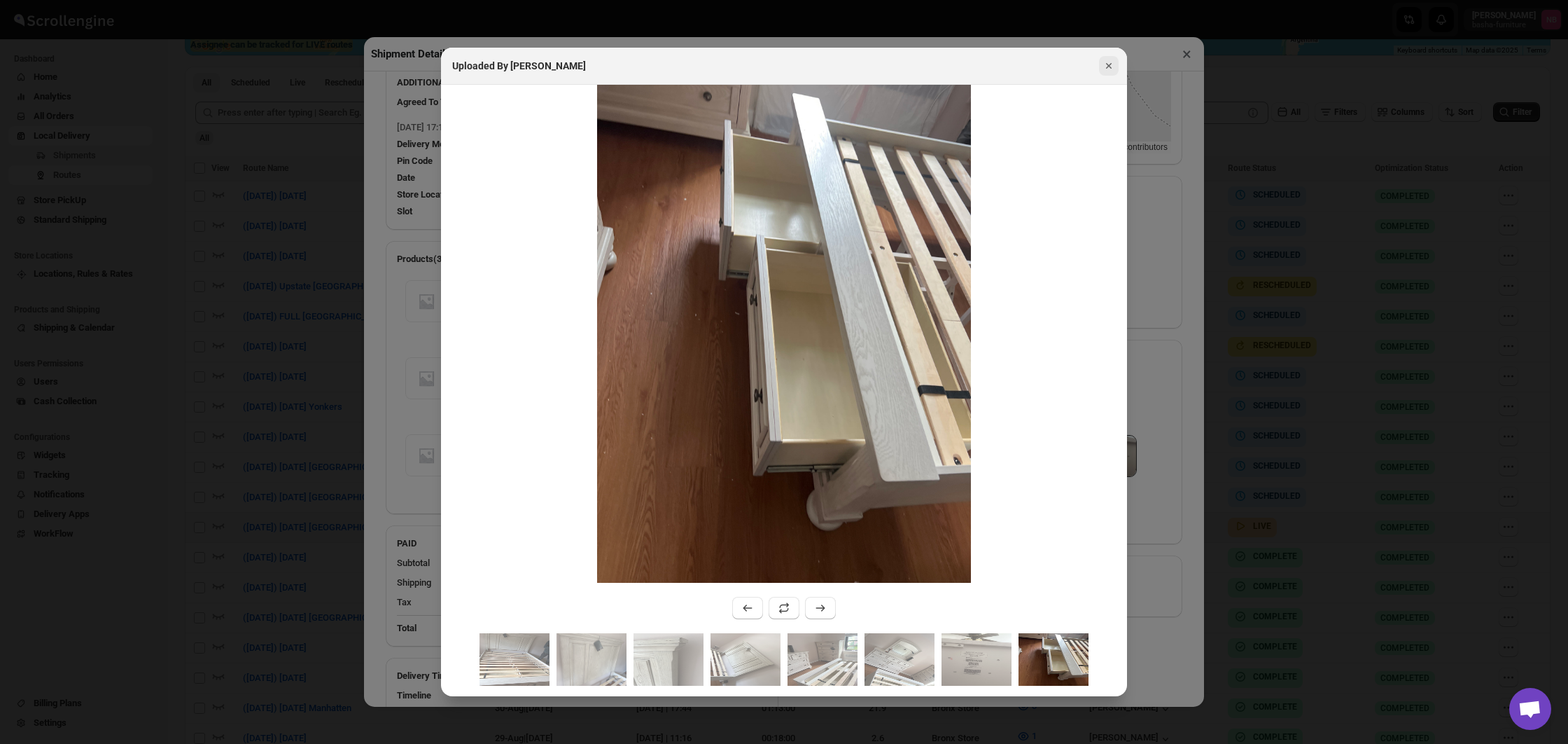
click at [1104, 59] on icon "Close" at bounding box center [1108, 65] width 14 height 14
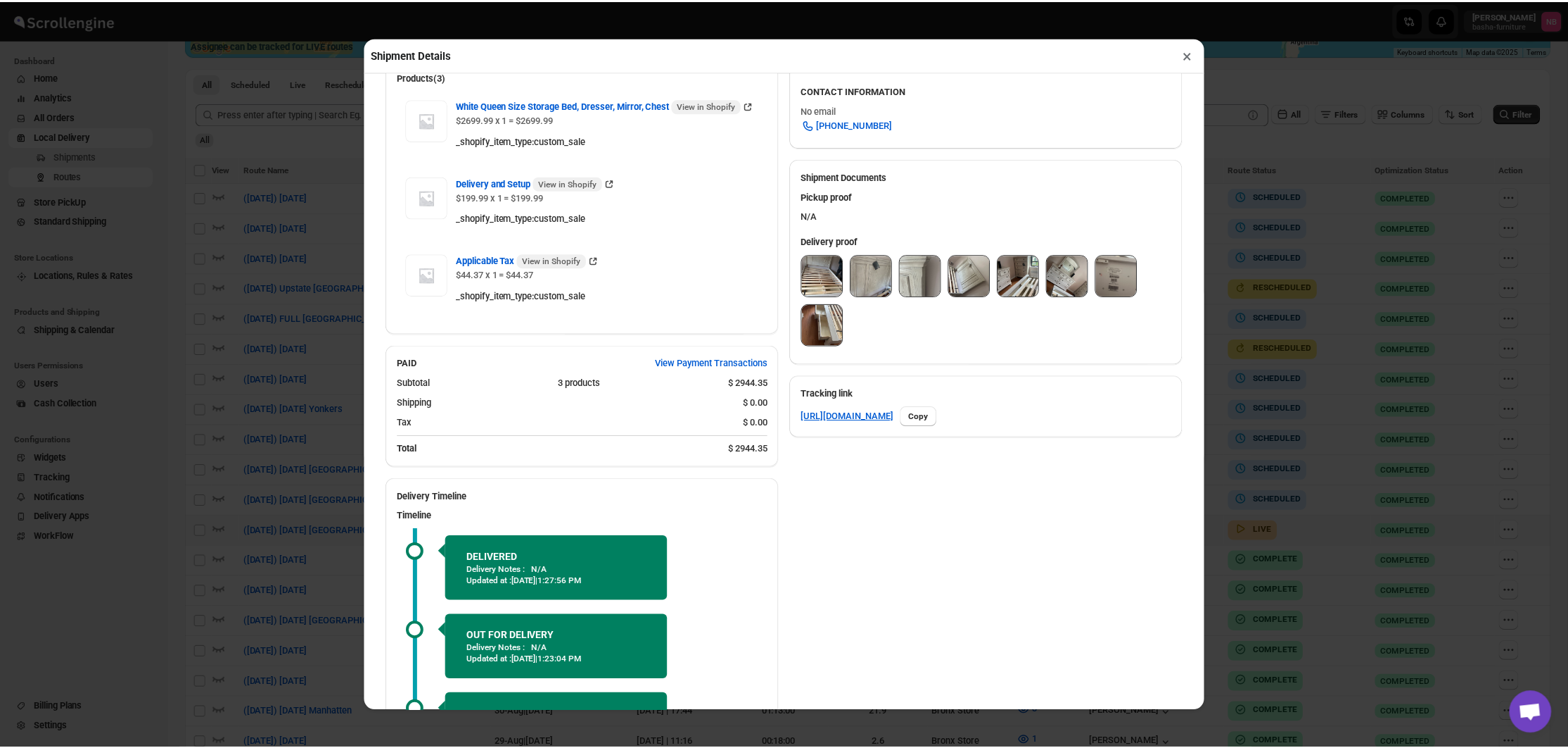
scroll to position [512, 0]
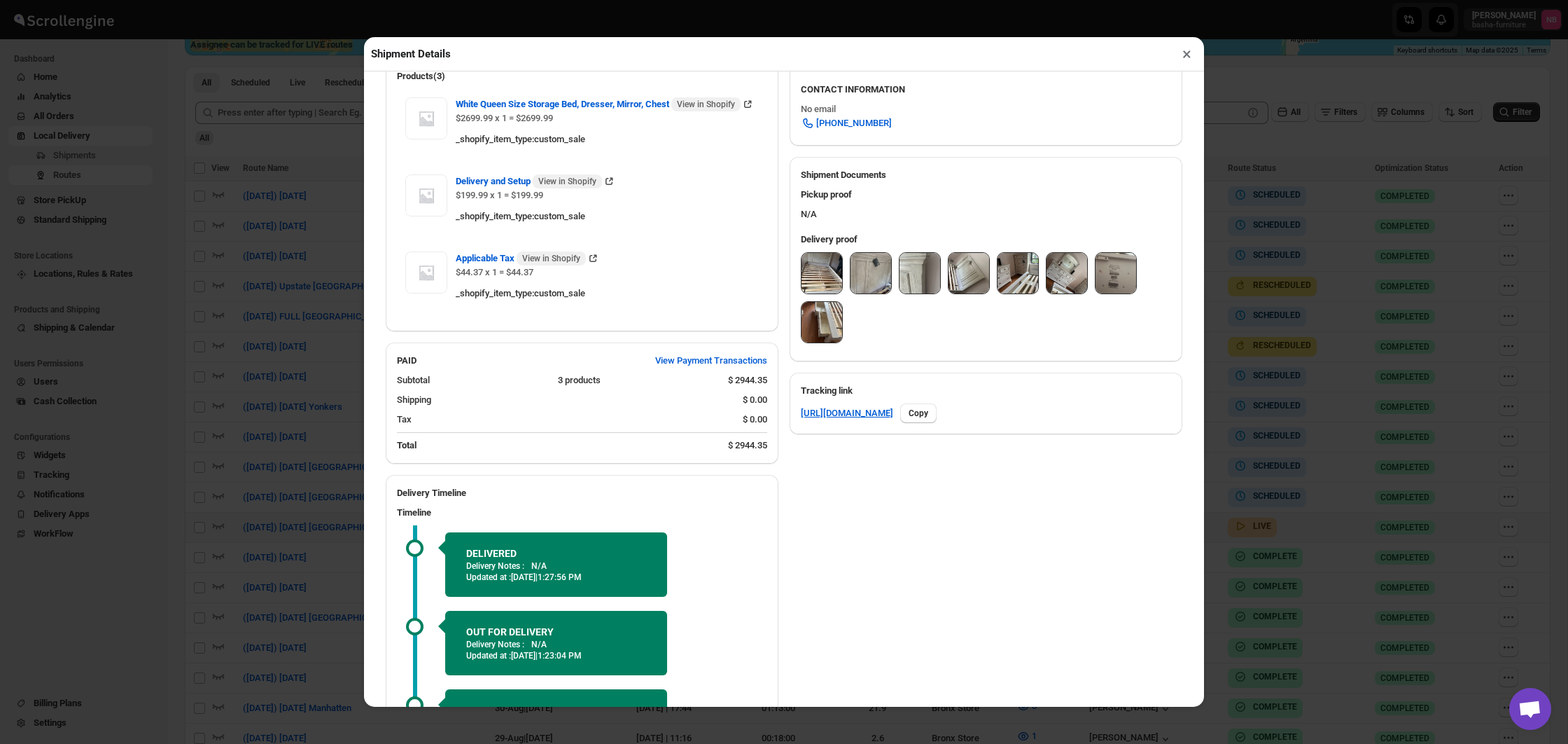
click at [1186, 53] on button "×" at bounding box center [1187, 53] width 20 height 19
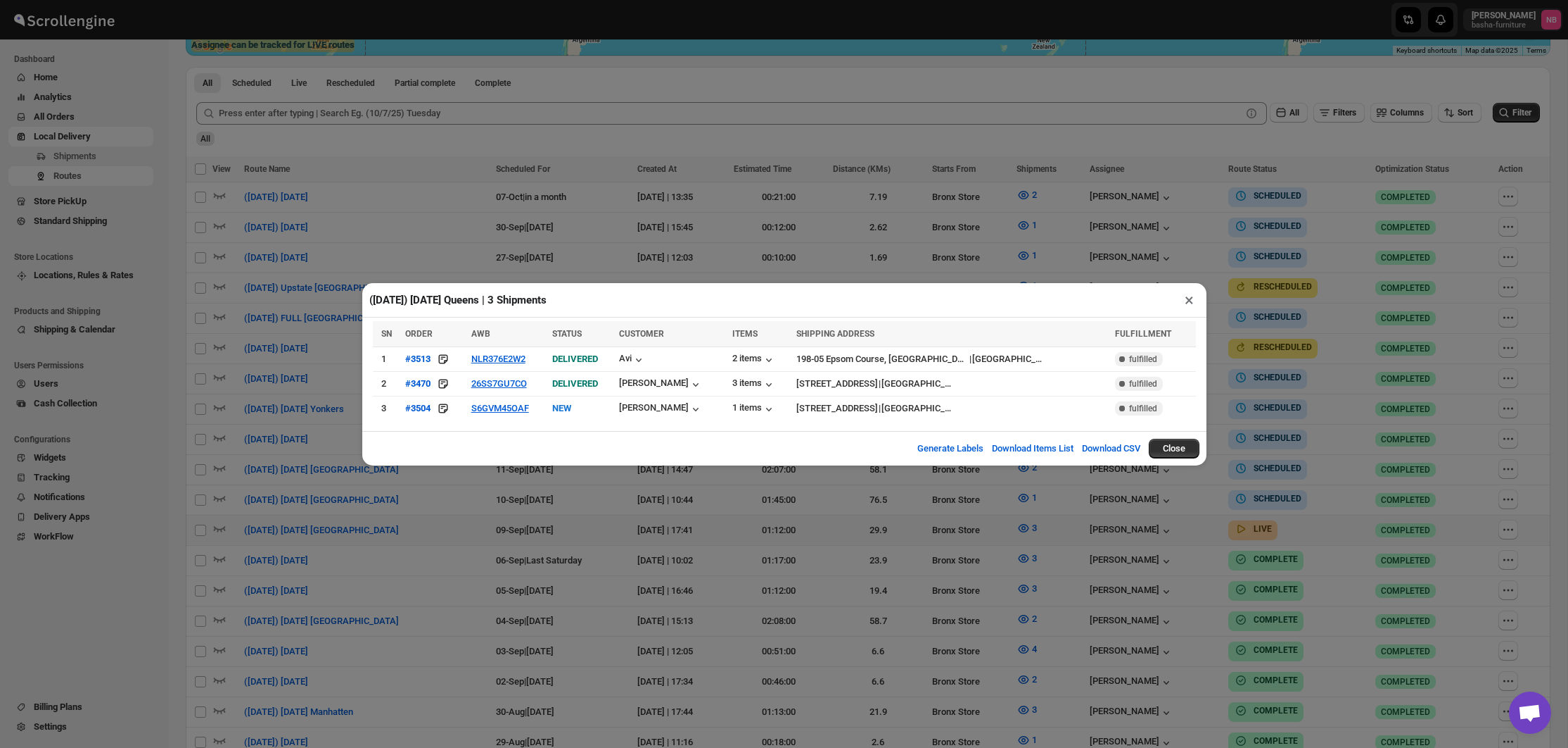
click at [1183, 145] on div "([DATE]) [DATE] [GEOGRAPHIC_DATA] | 3 Shipments × SN ORDER AWB STATUS CUSTOMER …" at bounding box center [784, 374] width 1568 height 748
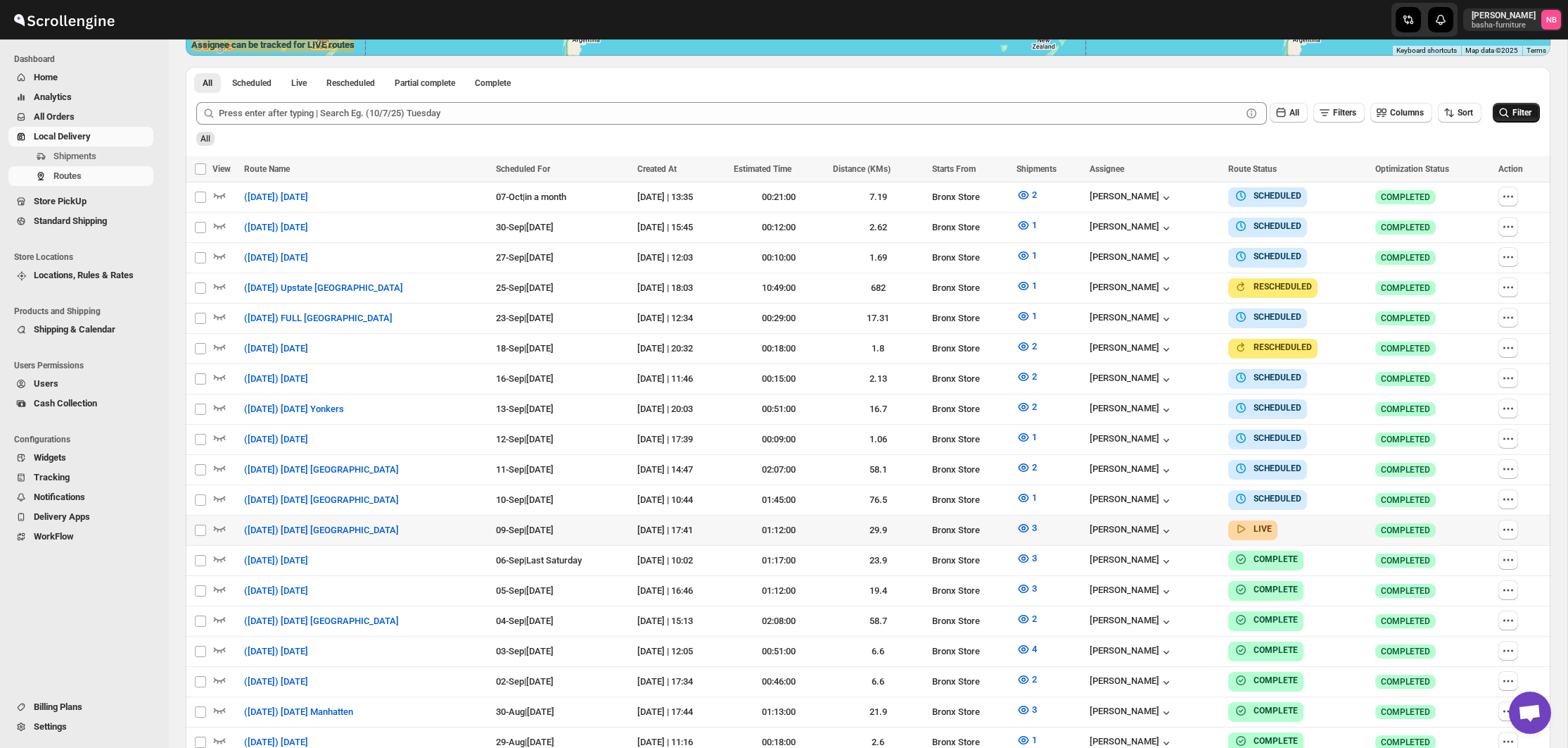
click at [1493, 111] on button "Filter" at bounding box center [1516, 112] width 47 height 20
click at [1043, 529] on button "3" at bounding box center [1027, 528] width 38 height 22
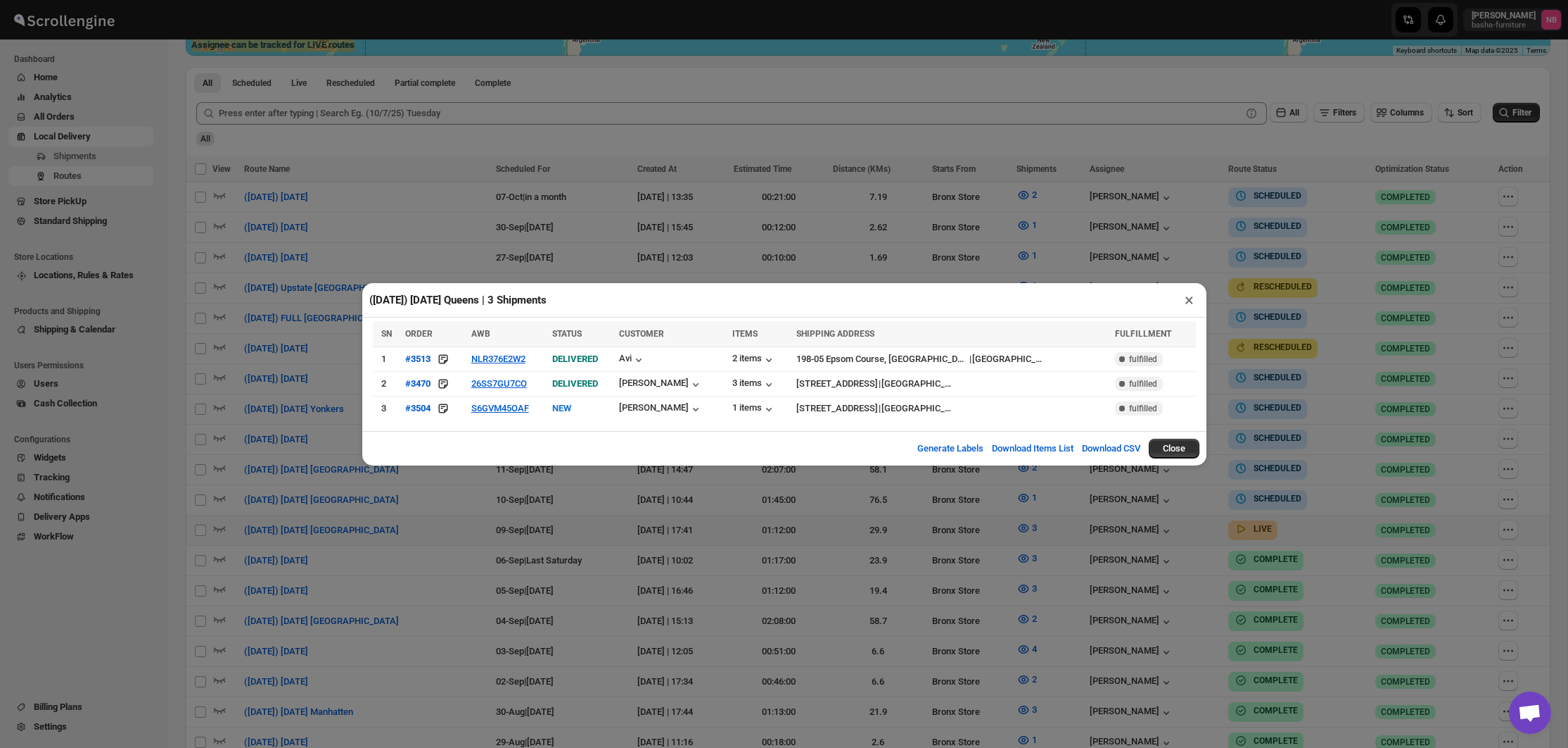
click at [659, 607] on div "([DATE]) [DATE] [GEOGRAPHIC_DATA] | 3 Shipments × SN ORDER AWB STATUS CUSTOMER …" at bounding box center [784, 374] width 1568 height 748
